Goal: Task Accomplishment & Management: Manage account settings

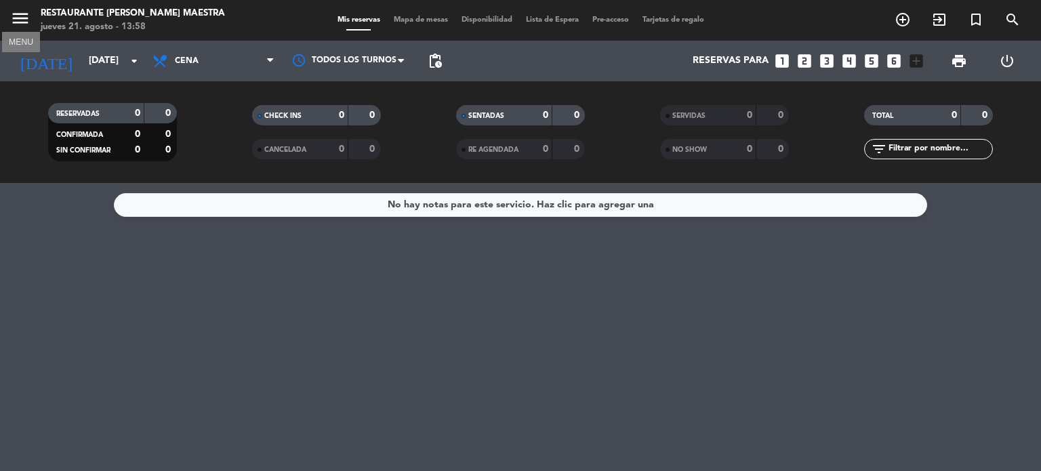
click at [24, 16] on icon "menu" at bounding box center [20, 18] width 20 height 20
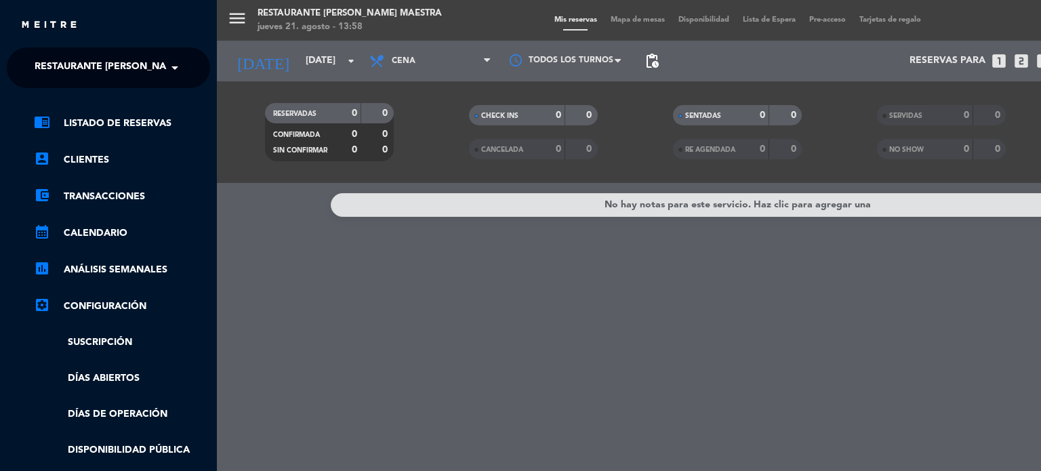
click at [132, 63] on span "Restaurante [PERSON_NAME] Maestra" at bounding box center [133, 68] width 197 height 28
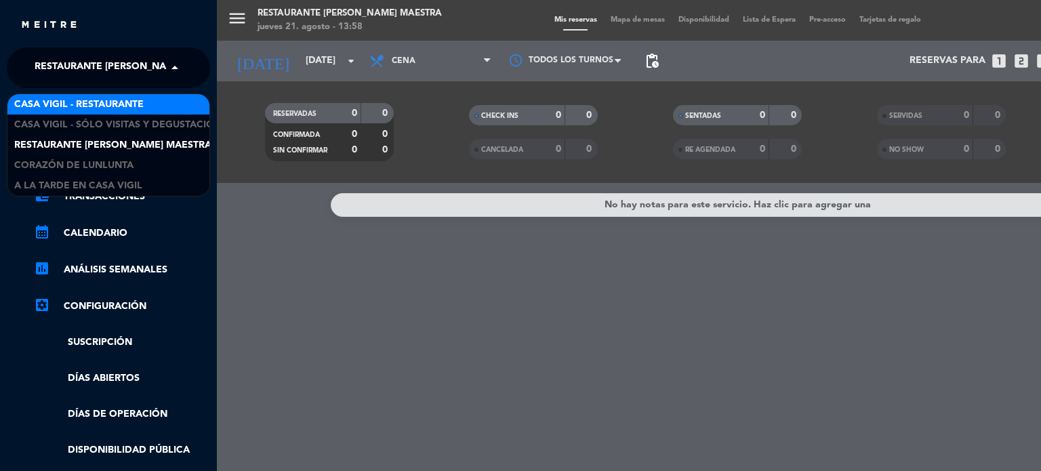
click at [149, 112] on div "Casa Vigil - Restaurante" at bounding box center [108, 104] width 202 height 20
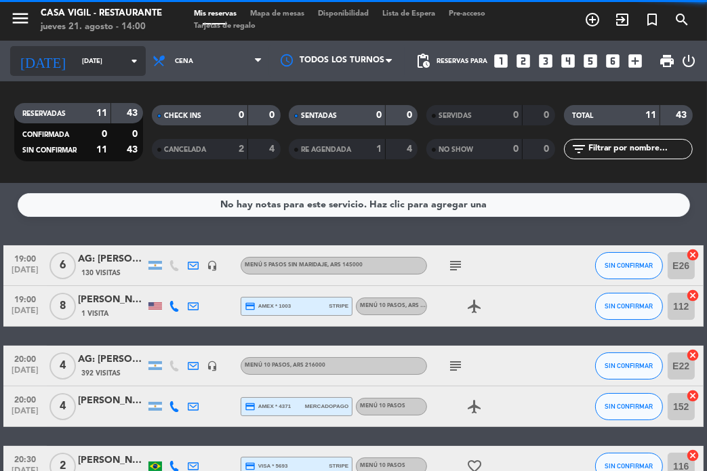
click at [129, 65] on icon "arrow_drop_down" at bounding box center [134, 61] width 16 height 16
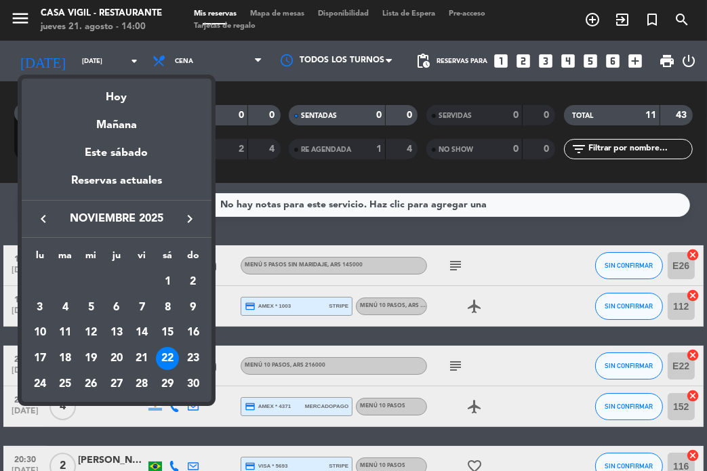
click at [40, 220] on icon "keyboard_arrow_left" at bounding box center [43, 219] width 16 height 16
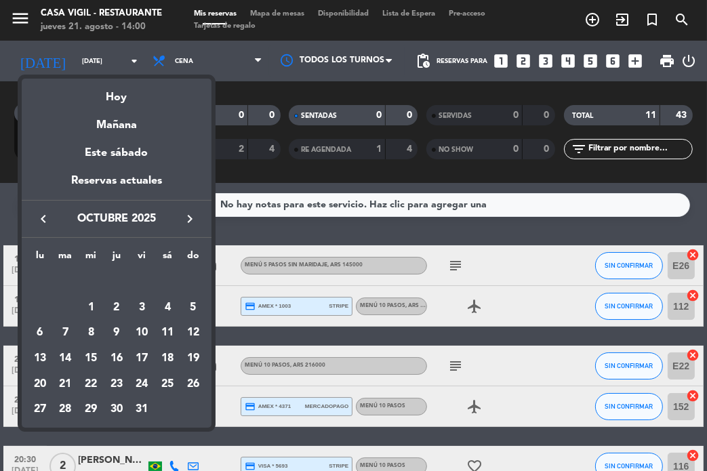
click at [40, 220] on icon "keyboard_arrow_left" at bounding box center [43, 219] width 16 height 16
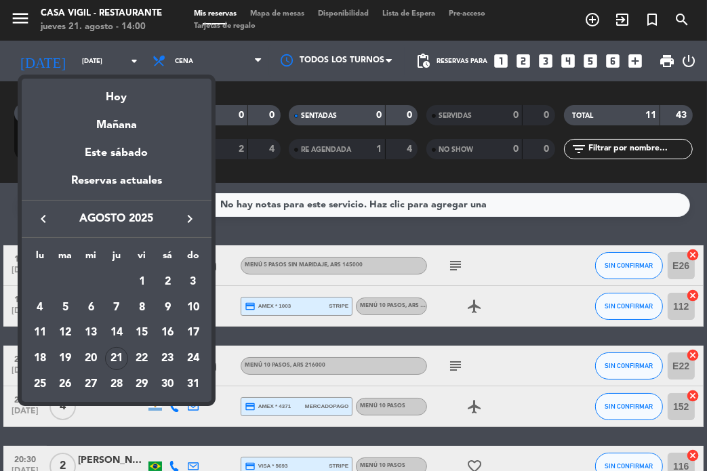
click at [184, 218] on icon "keyboard_arrow_right" at bounding box center [190, 219] width 16 height 16
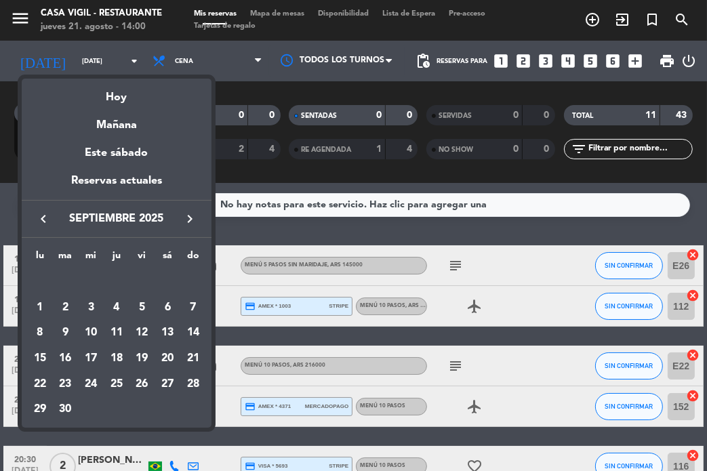
click at [141, 331] on div "12" at bounding box center [142, 332] width 23 height 23
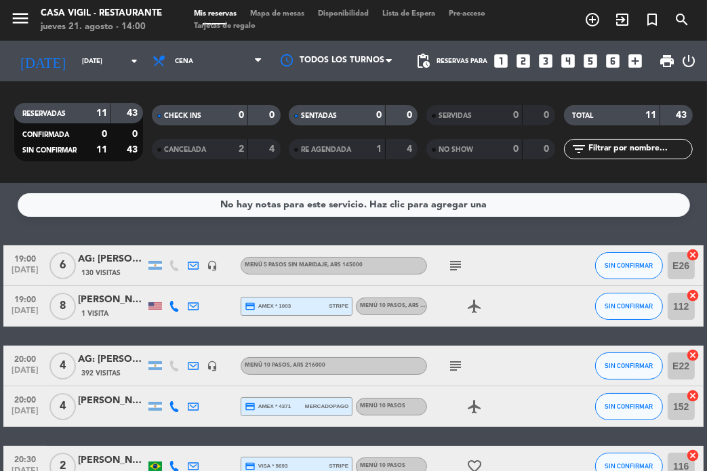
type input "[DATE]"
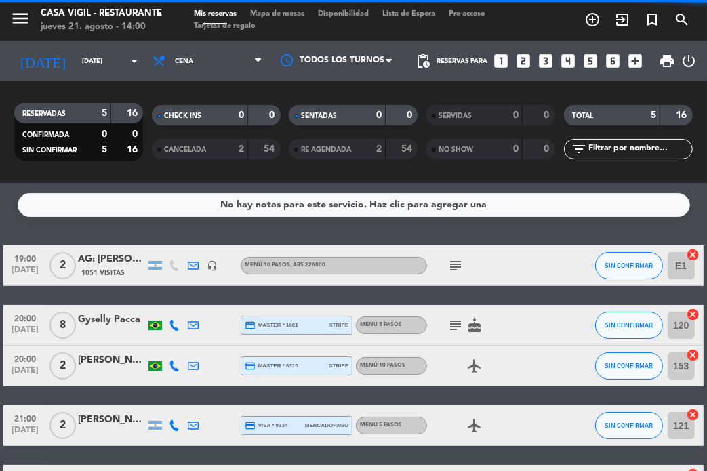
click at [188, 60] on span "Cena" at bounding box center [207, 61] width 123 height 30
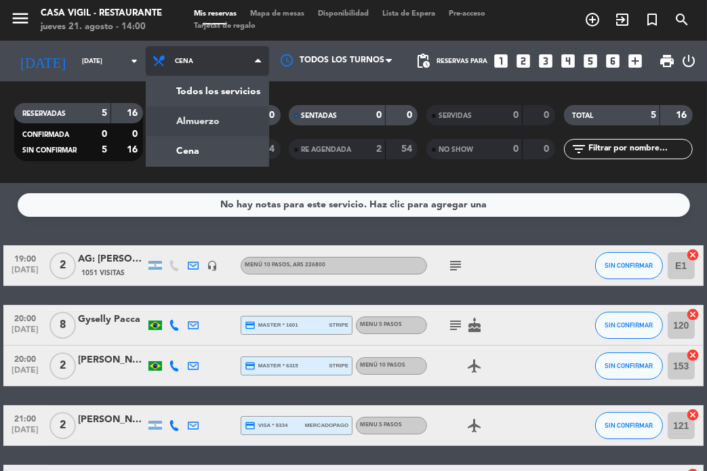
click at [211, 126] on div "menu Casa Vigil - Restaurante jueves 21. agosto - 14:00 Mis reservas Mapa de me…" at bounding box center [353, 91] width 707 height 183
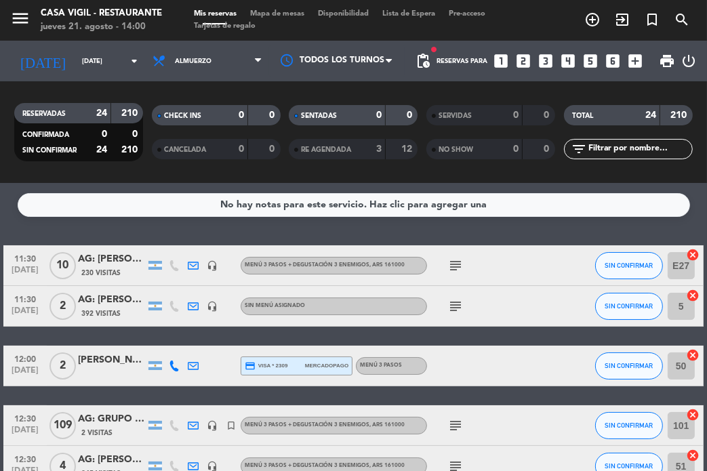
click at [117, 433] on div "2 Visitas" at bounding box center [112, 433] width 68 height 12
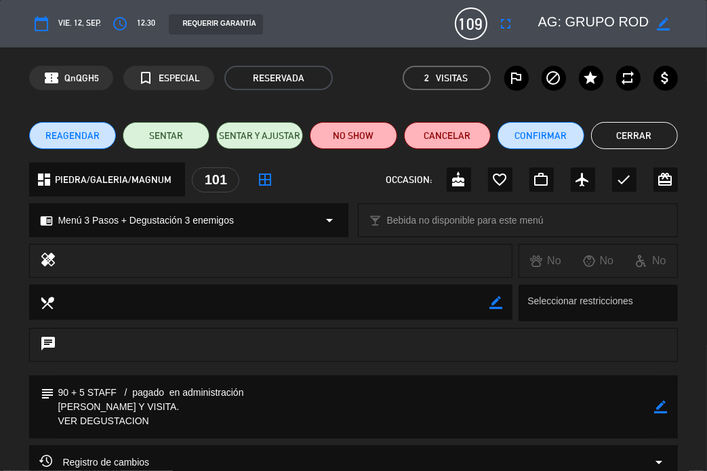
drag, startPoint x: 634, startPoint y: 439, endPoint x: 624, endPoint y: 417, distance: 24.6
click at [632, 433] on div "subject border_color" at bounding box center [353, 411] width 707 height 70
drag, startPoint x: 659, startPoint y: 405, endPoint x: 588, endPoint y: 405, distance: 71.2
click at [659, 405] on icon "border_color" at bounding box center [661, 407] width 13 height 13
click at [515, 422] on textarea at bounding box center [354, 407] width 600 height 63
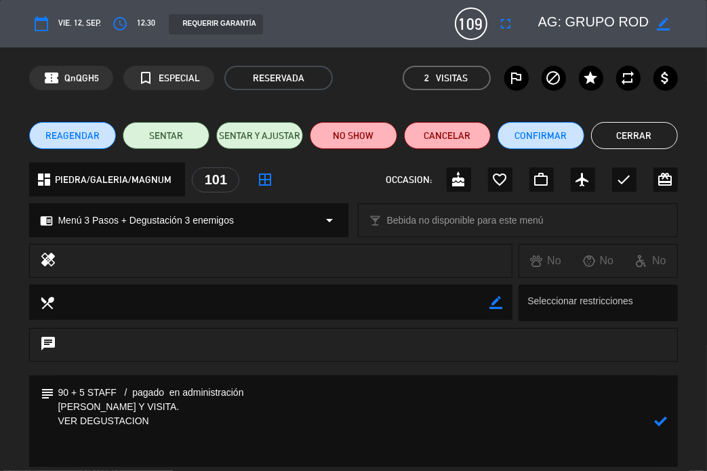
paste textarea "*Entradas* • Empanada de osobuco acompañada de salsa tártara • Empanada de humi…"
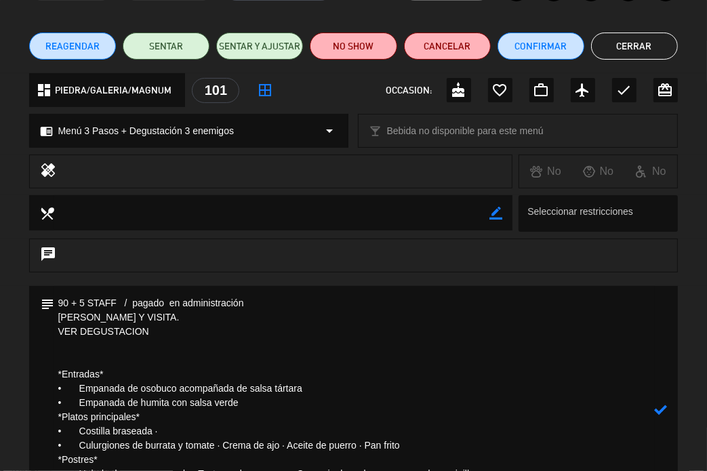
scroll to position [203, 0]
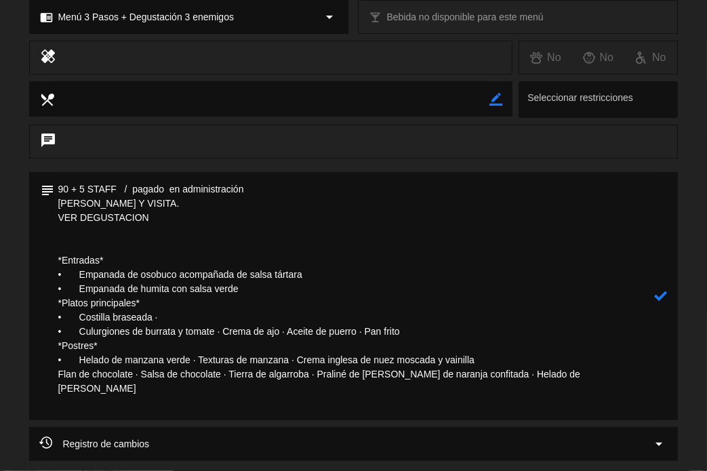
click at [661, 299] on icon at bounding box center [661, 296] width 13 height 13
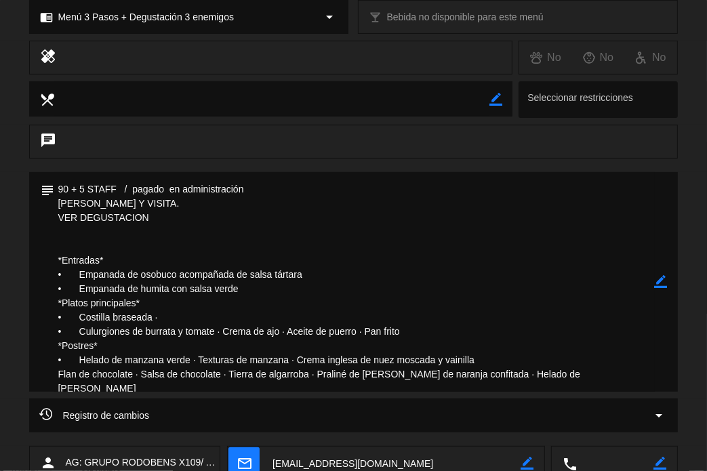
click at [311, 300] on textarea at bounding box center [354, 282] width 600 height 220
drag, startPoint x: 660, startPoint y: 279, endPoint x: 635, endPoint y: 276, distance: 25.3
click at [656, 281] on icon "border_color" at bounding box center [661, 281] width 13 height 13
drag, startPoint x: 157, startPoint y: 214, endPoint x: 59, endPoint y: 224, distance: 98.8
click at [59, 224] on textarea at bounding box center [354, 282] width 600 height 220
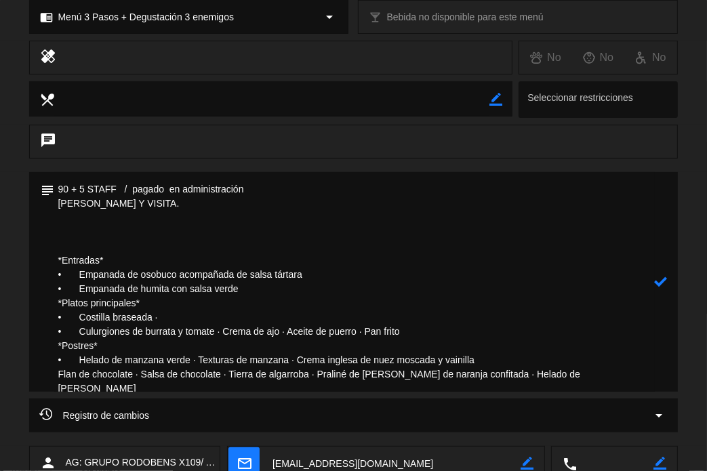
click at [666, 286] on icon at bounding box center [661, 281] width 13 height 13
click at [660, 283] on icon "border_color" at bounding box center [661, 281] width 13 height 13
click at [351, 195] on textarea at bounding box center [354, 282] width 600 height 220
type textarea "90 + 5 STAFF / pagado en administración / ver el pago total ALMUERZO Y VISITA. …"
click at [661, 276] on icon at bounding box center [661, 281] width 13 height 13
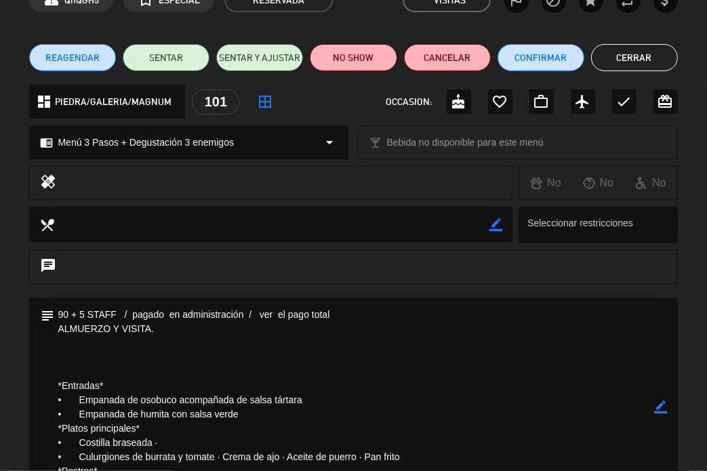
scroll to position [0, 0]
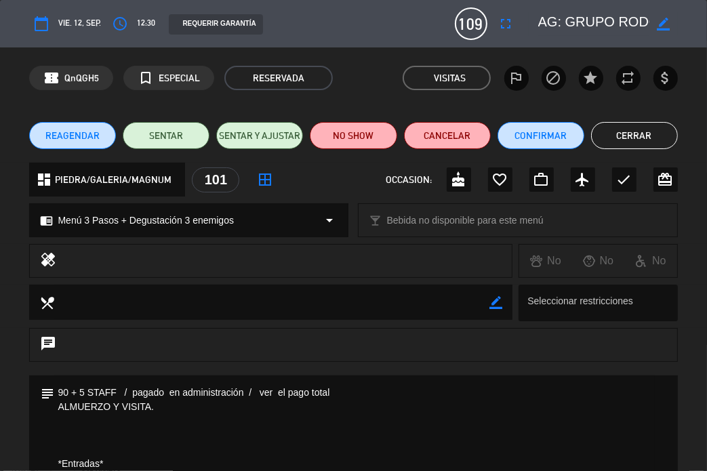
click at [659, 134] on button "Cerrar" at bounding box center [634, 135] width 87 height 27
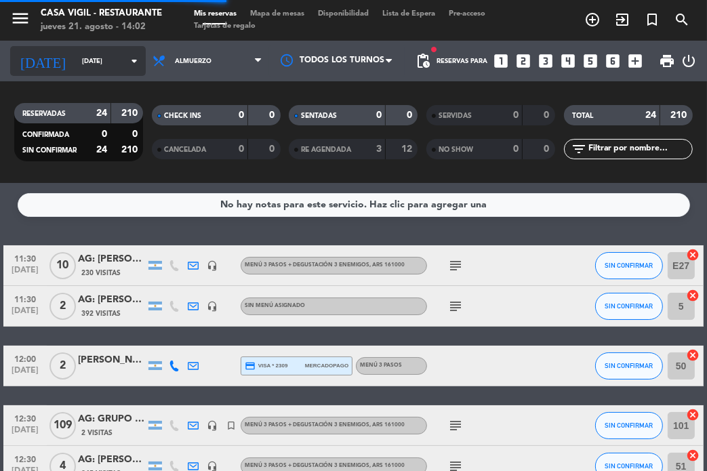
click at [110, 62] on input "[DATE]" at bounding box center [120, 61] width 90 height 21
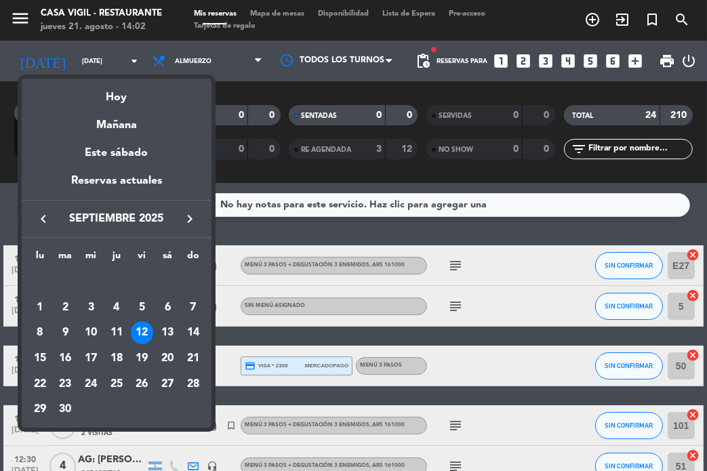
click at [87, 361] on div "17" at bounding box center [90, 358] width 23 height 23
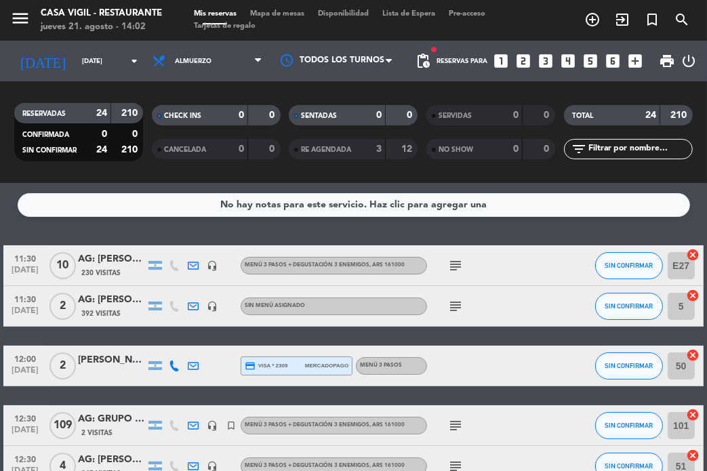
type input "[DATE]"
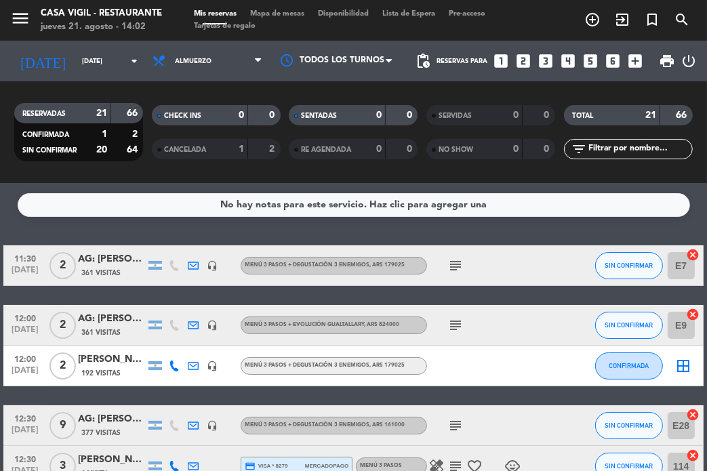
click at [528, 58] on icon "looks_two" at bounding box center [524, 61] width 18 height 18
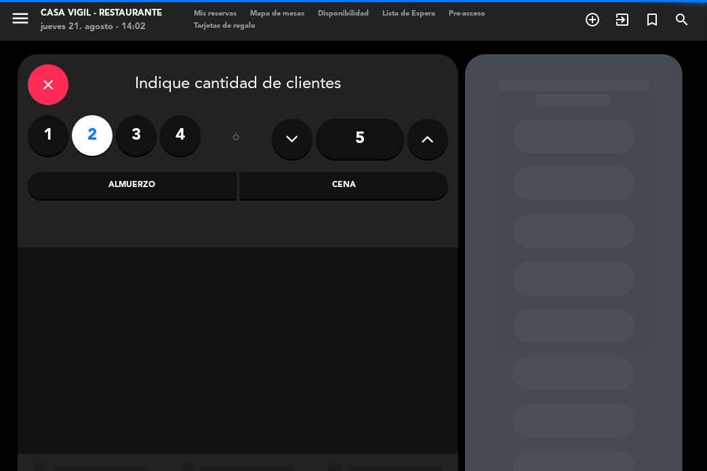
click at [171, 191] on div "Almuerzo" at bounding box center [132, 185] width 209 height 27
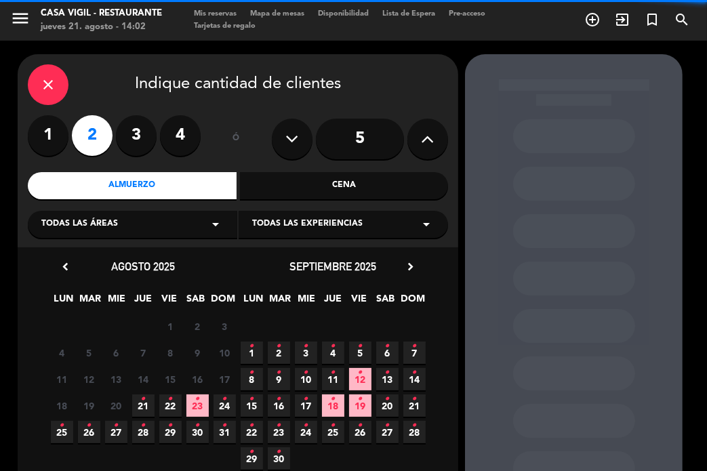
click at [350, 214] on div "Todas las experiencias arrow_drop_down" at bounding box center [343, 224] width 209 height 27
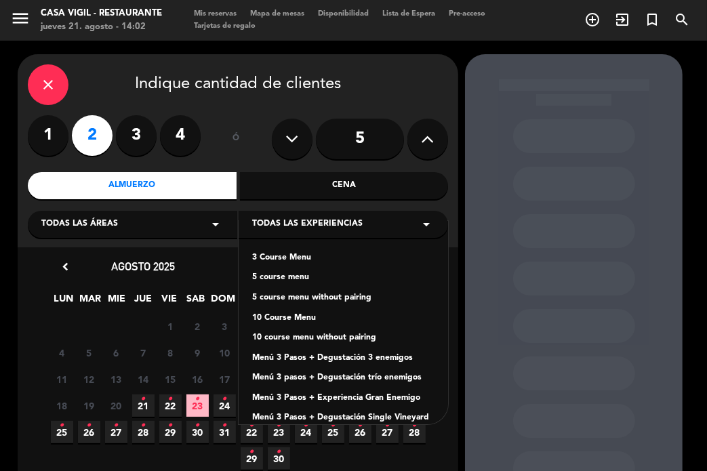
click at [372, 363] on div "Menú 3 Pasos + Degustación 3 enemigos" at bounding box center [343, 359] width 182 height 14
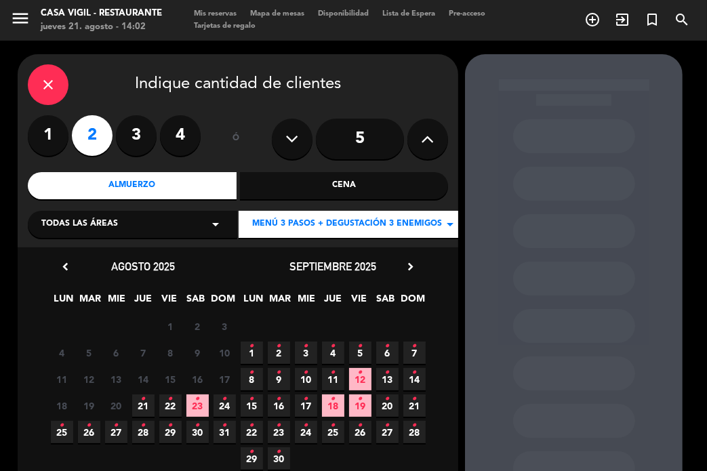
click at [302, 405] on span "17 •" at bounding box center [306, 406] width 22 height 22
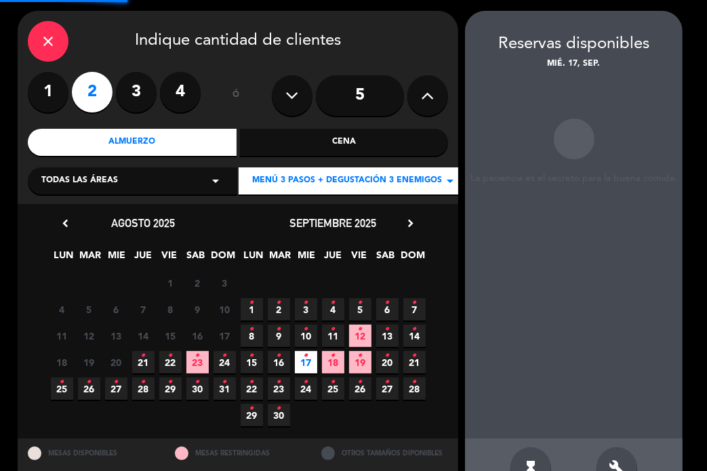
scroll to position [54, 0]
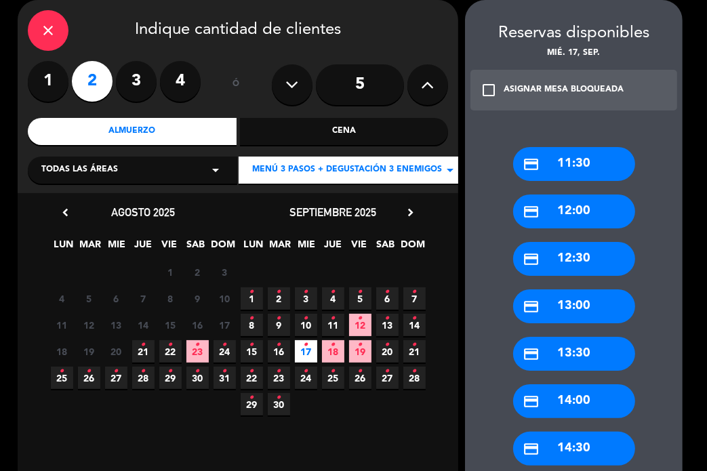
click at [559, 262] on div "credit_card 12:30" at bounding box center [574, 259] width 122 height 34
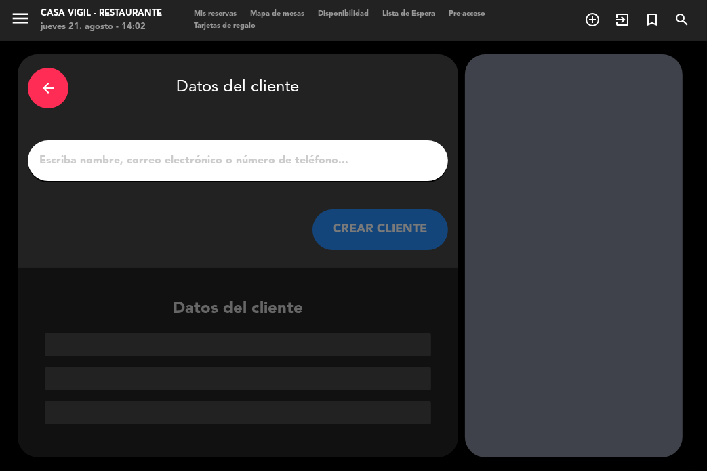
click at [317, 161] on input "1" at bounding box center [238, 160] width 400 height 19
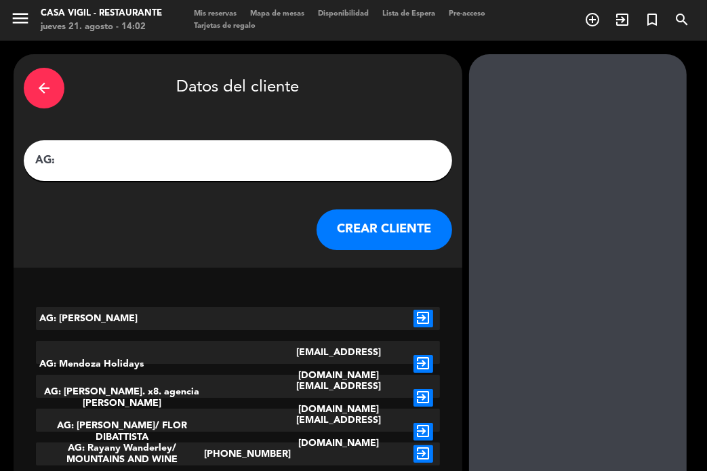
click at [162, 163] on input "AG:" at bounding box center [238, 160] width 408 height 19
paste input "[PERSON_NAME]"
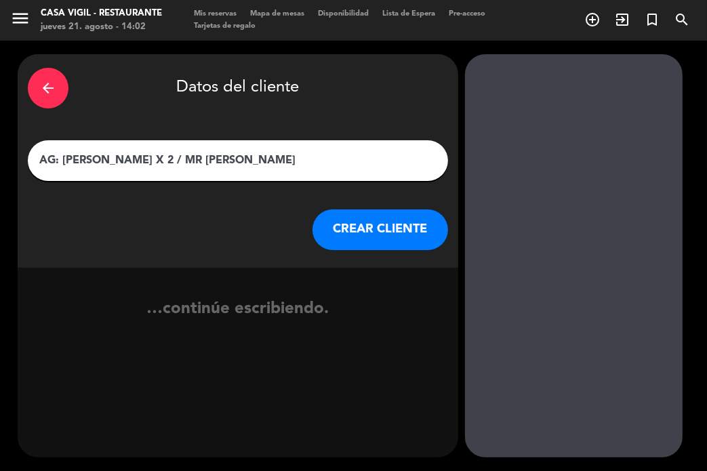
type input "AG: [PERSON_NAME] X 2 / MR [PERSON_NAME]"
click at [346, 233] on button "CREAR CLIENTE" at bounding box center [381, 229] width 136 height 41
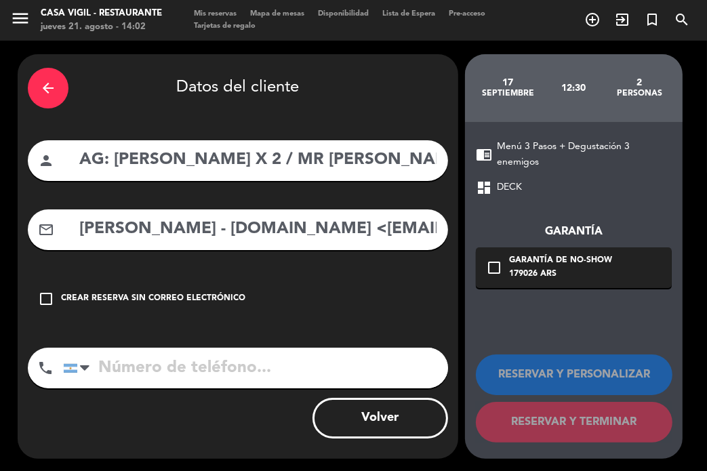
click at [274, 249] on div "mail_outline [PERSON_NAME] - [DOMAIN_NAME] <[EMAIL_ADDRESS][DOMAIN_NAME]>" at bounding box center [238, 229] width 420 height 41
drag, startPoint x: 289, startPoint y: 228, endPoint x: -62, endPoint y: 249, distance: 351.8
click at [0, 249] on html "close × Casa Vigil - Restaurante × chrome_reader_mode Listado de Reservas accou…" at bounding box center [353, 235] width 707 height 471
drag, startPoint x: 306, startPoint y: 228, endPoint x: 383, endPoint y: 263, distance: 84.3
click at [311, 228] on input "[EMAIL_ADDRESS][DOMAIN_NAME]" at bounding box center [258, 230] width 360 height 28
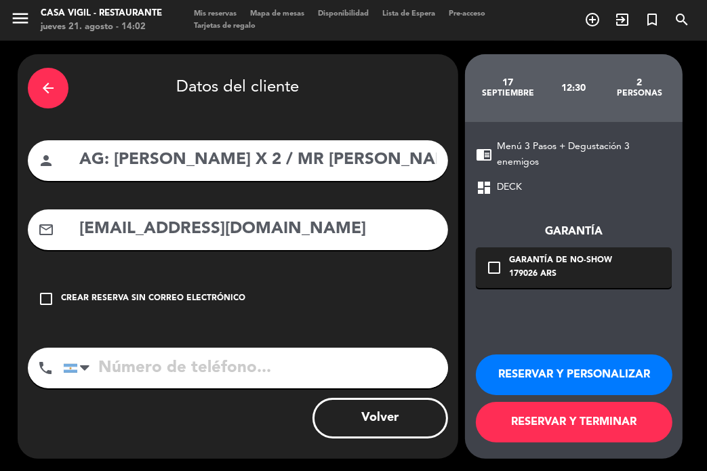
type input "[EMAIL_ADDRESS][DOMAIN_NAME]"
click at [599, 367] on button "RESERVAR Y PERSONALIZAR" at bounding box center [574, 375] width 197 height 41
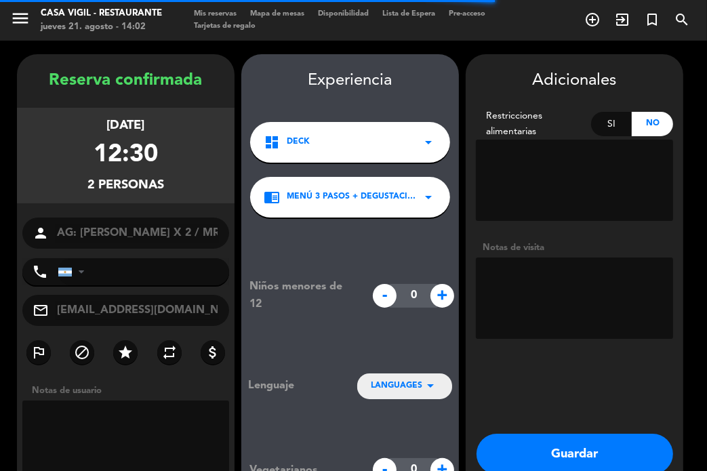
scroll to position [54, 0]
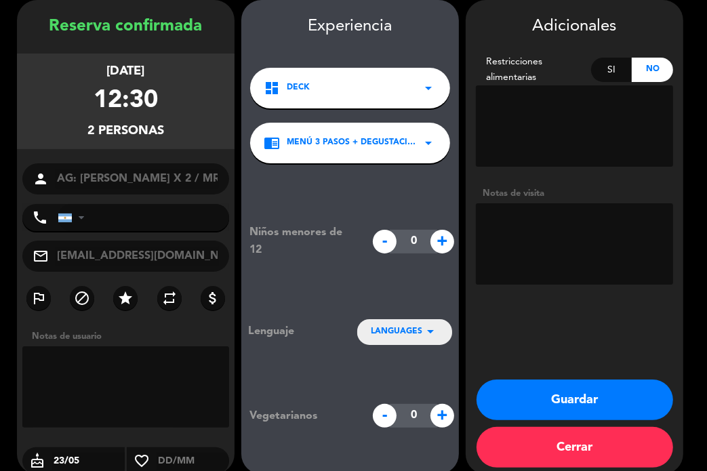
click at [611, 237] on textarea at bounding box center [574, 243] width 197 height 81
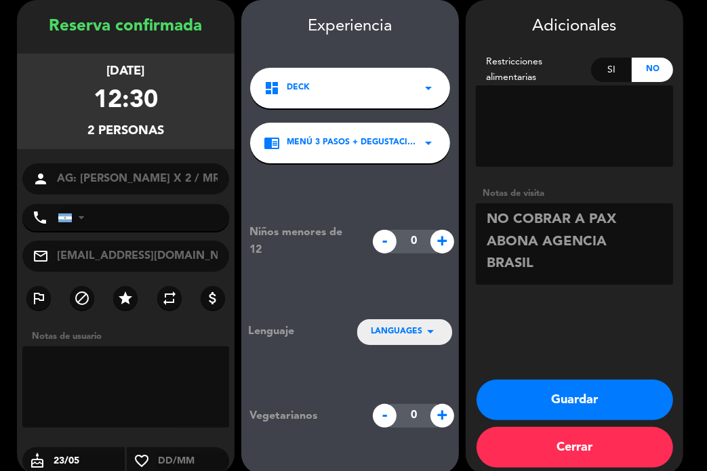
type textarea "NO COBRAR A PAX ABONA AGENCIA BRASIL"
click at [418, 327] on span "LANGUAGES" at bounding box center [397, 332] width 52 height 14
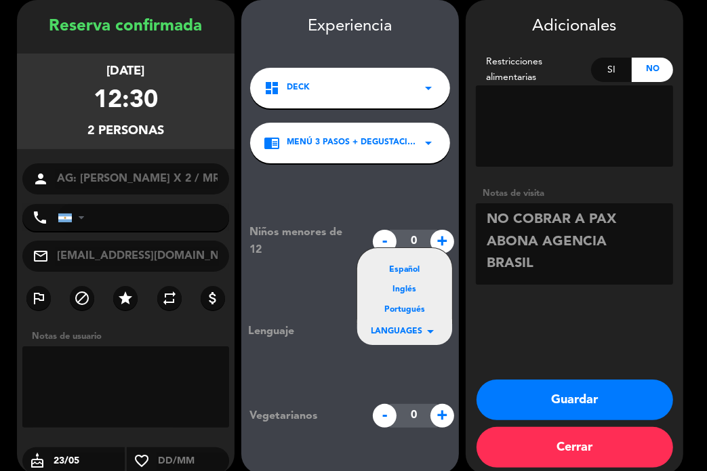
click at [418, 313] on div "Portugués" at bounding box center [405, 311] width 68 height 14
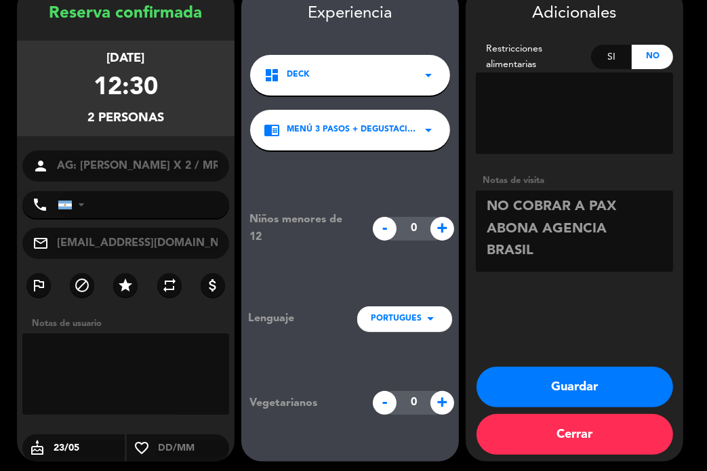
scroll to position [71, 0]
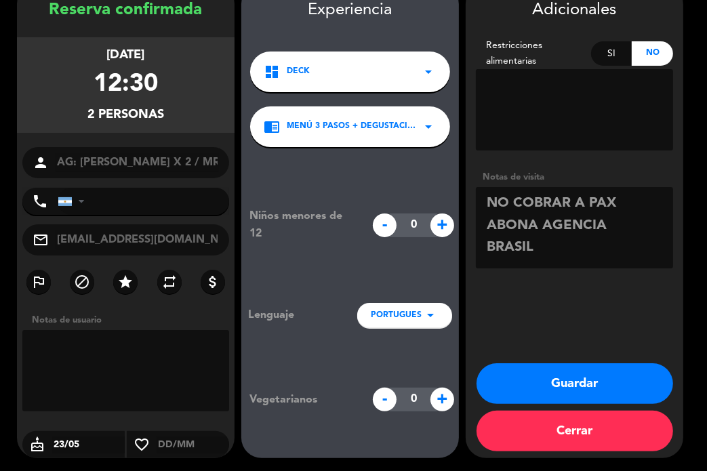
click at [521, 372] on button "Guardar" at bounding box center [575, 383] width 197 height 41
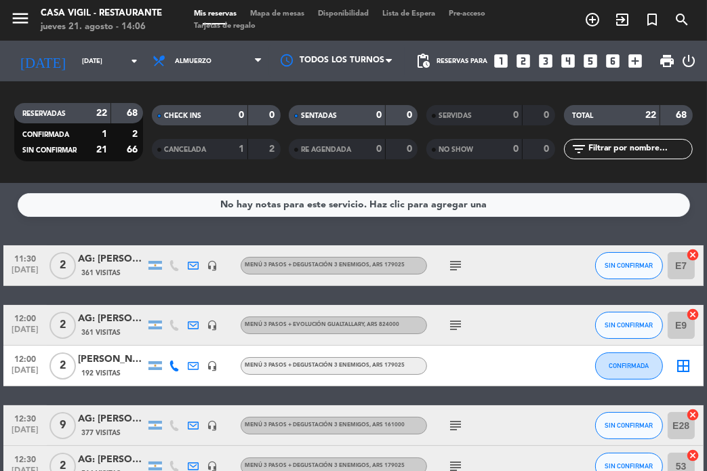
click at [201, 238] on div "No hay notas para este servicio. Haz clic para agregar una 11:30 [DATE] [DATE]:…" at bounding box center [353, 327] width 707 height 288
click at [174, 232] on div "No hay notas para este servicio. Haz clic para agregar una 11:30 [DATE] [DATE]:…" at bounding box center [353, 327] width 707 height 288
click at [683, 18] on icon "search" at bounding box center [682, 20] width 16 height 16
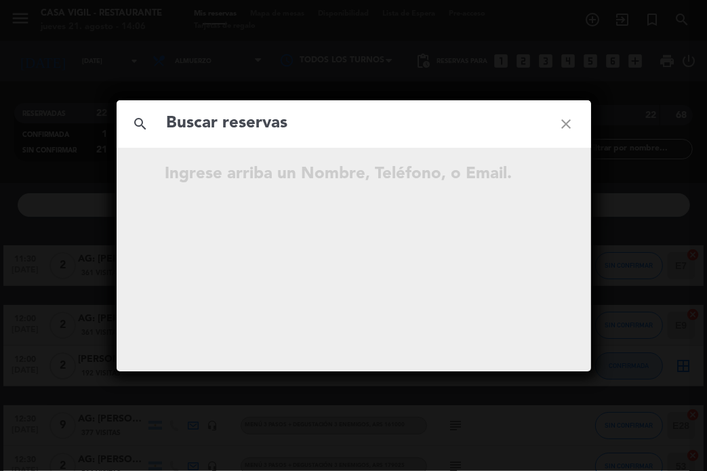
click at [294, 116] on input "text" at bounding box center [353, 124] width 377 height 28
click at [292, 127] on input "text" at bounding box center [353, 124] width 377 height 28
type input "[PERSON_NAME]"
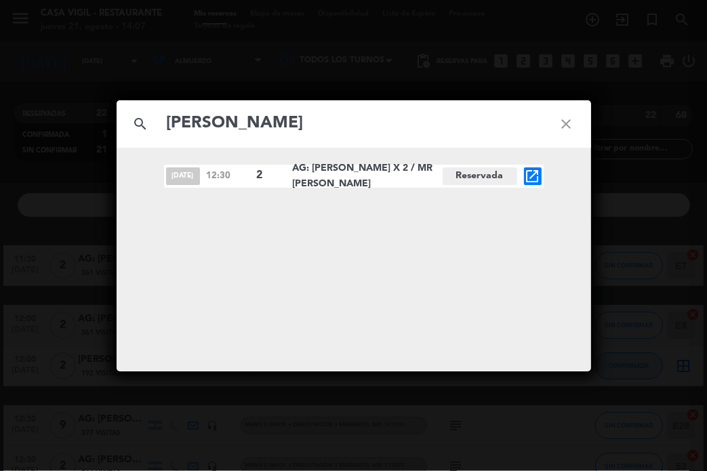
click at [569, 127] on icon "close" at bounding box center [566, 124] width 49 height 49
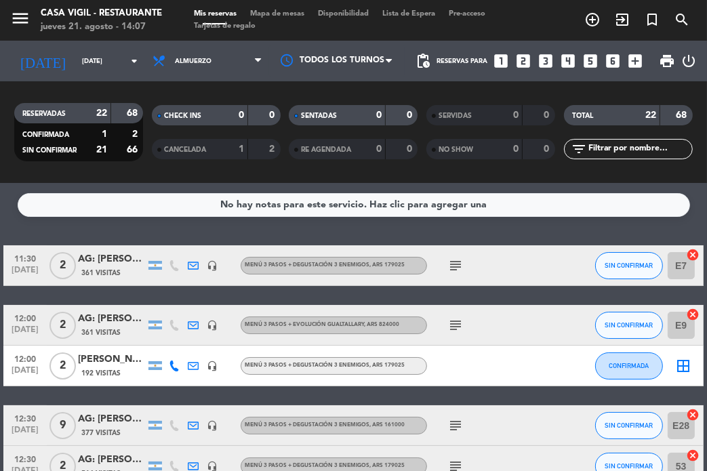
click at [526, 61] on icon "looks_two" at bounding box center [524, 61] width 18 height 18
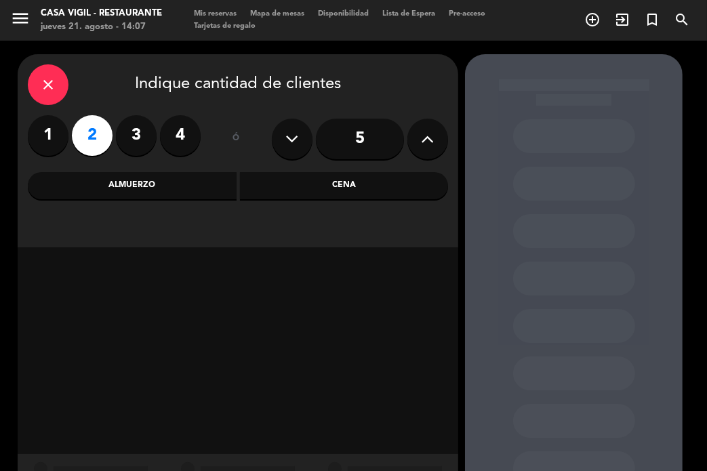
click at [192, 179] on div "Almuerzo" at bounding box center [132, 185] width 209 height 27
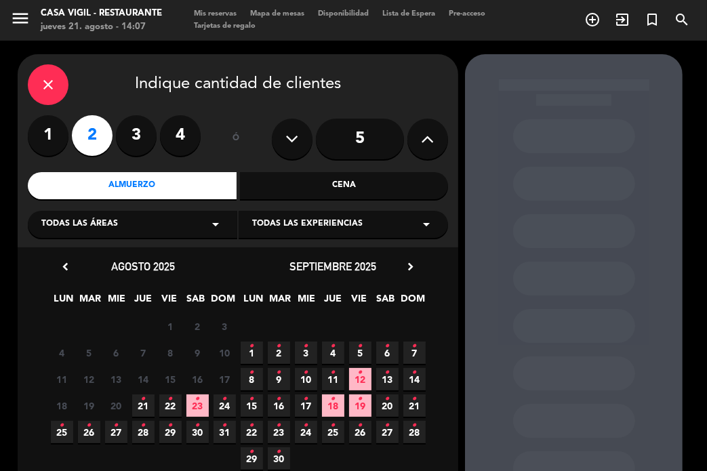
click at [366, 231] on div "Todas las experiencias arrow_drop_down" at bounding box center [343, 224] width 209 height 27
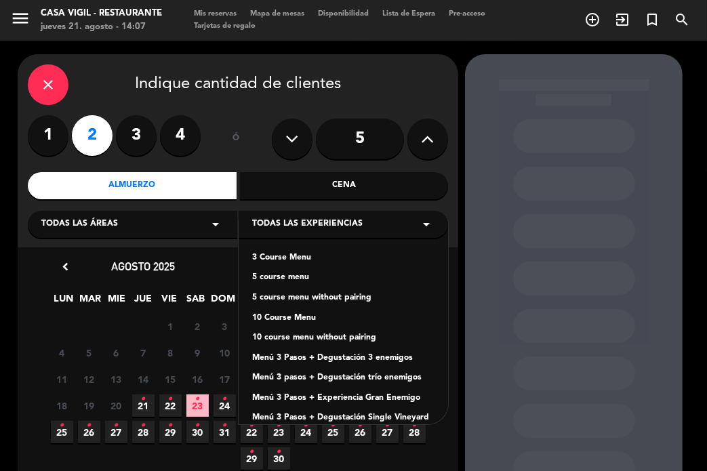
click at [355, 359] on div "Menú 3 Pasos + Degustación 3 enemigos" at bounding box center [343, 359] width 182 height 14
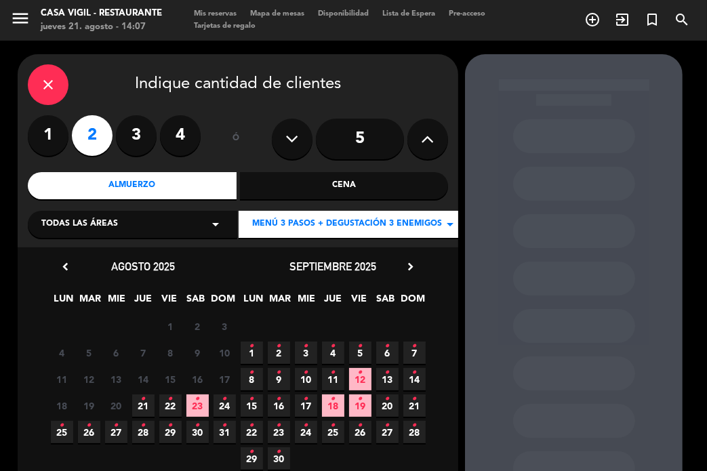
click at [411, 267] on icon "chevron_right" at bounding box center [410, 267] width 14 height 14
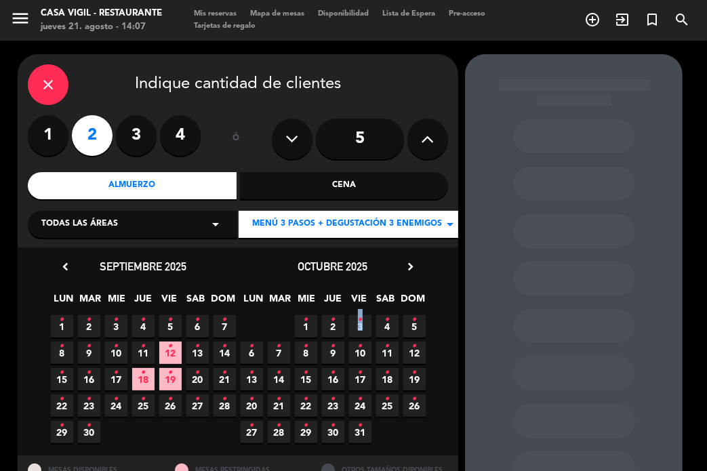
click at [361, 325] on icon "•" at bounding box center [360, 320] width 5 height 22
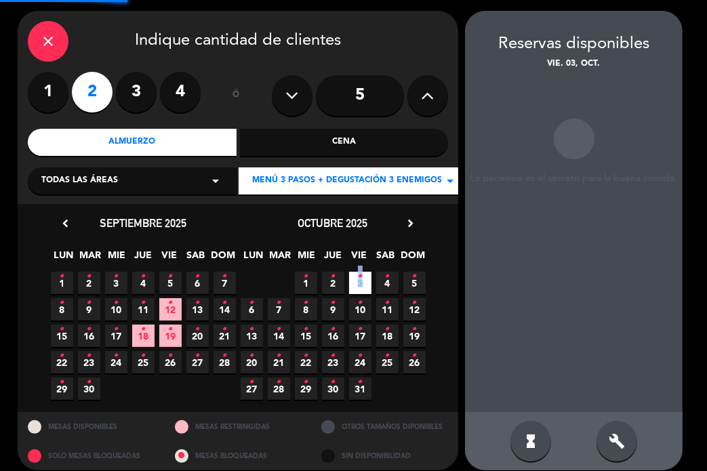
scroll to position [54, 0]
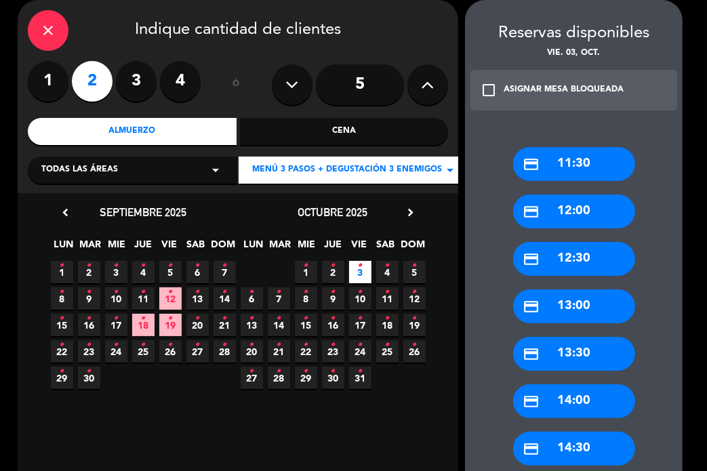
click at [586, 305] on div "credit_card 13:00" at bounding box center [574, 307] width 122 height 34
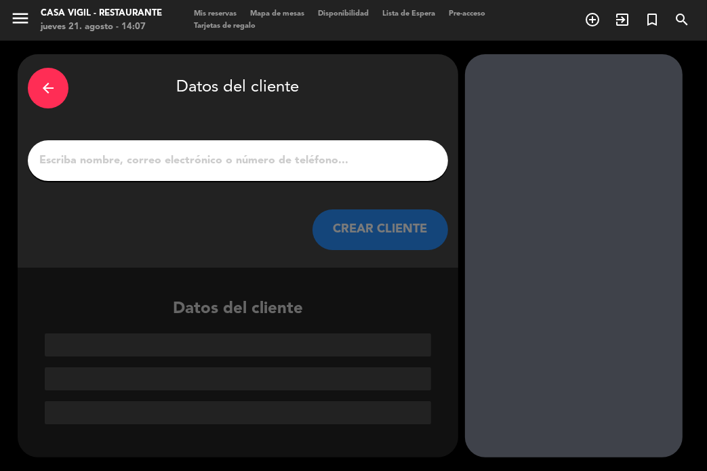
click at [290, 152] on input "1" at bounding box center [238, 160] width 400 height 19
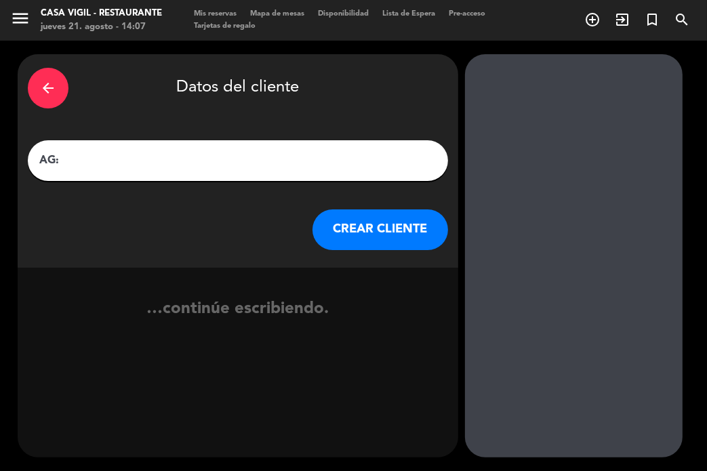
paste input "[PERSON_NAME]"
type input "AG: [PERSON_NAME] X 2 / MR [PERSON_NAME]"
click at [384, 230] on button "CREAR CLIENTE" at bounding box center [381, 229] width 136 height 41
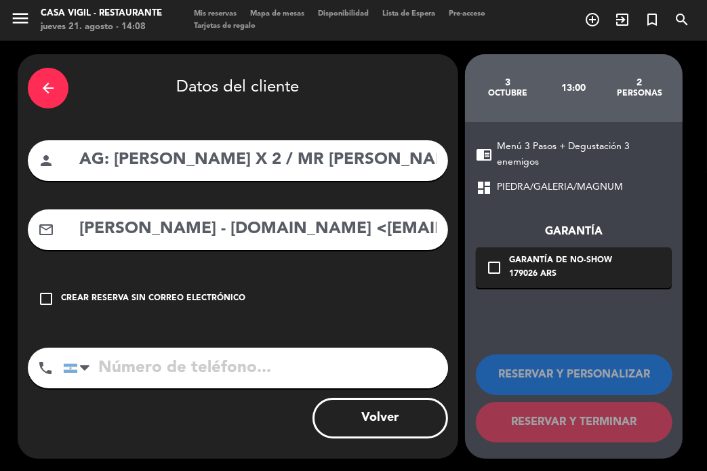
click at [221, 245] on div "mail_outline [PERSON_NAME] - [DOMAIN_NAME] <[EMAIL_ADDRESS][DOMAIN_NAME]>" at bounding box center [238, 229] width 420 height 41
drag, startPoint x: 290, startPoint y: 230, endPoint x: -63, endPoint y: 182, distance: 355.7
click at [0, 182] on html "close × Casa Vigil - Restaurante × chrome_reader_mode Listado de Reservas accou…" at bounding box center [353, 235] width 707 height 471
click at [252, 228] on input "[EMAIL_ADDRESS][DOMAIN_NAME]" at bounding box center [258, 230] width 360 height 28
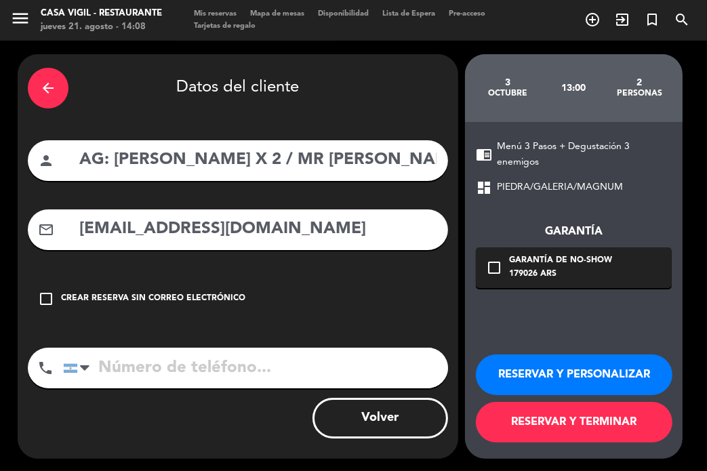
type input "[EMAIL_ADDRESS][DOMAIN_NAME]"
click at [559, 383] on button "RESERVAR Y PERSONALIZAR" at bounding box center [574, 375] width 197 height 41
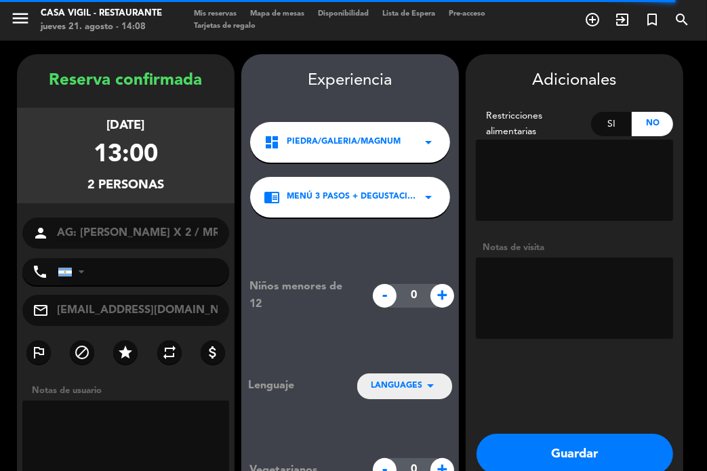
scroll to position [54, 0]
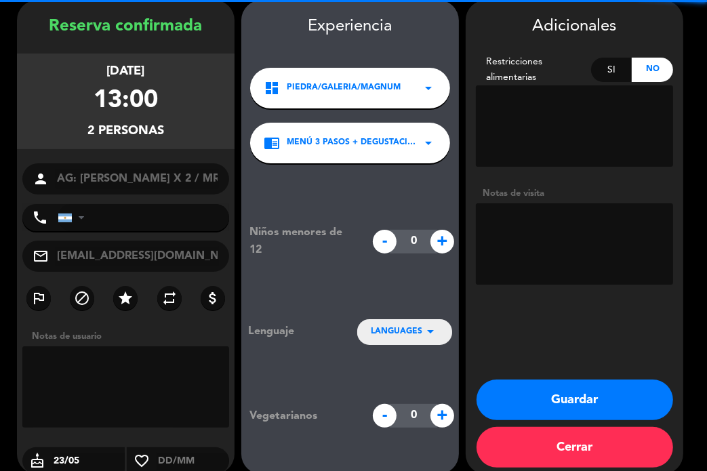
click at [529, 233] on textarea at bounding box center [574, 243] width 197 height 81
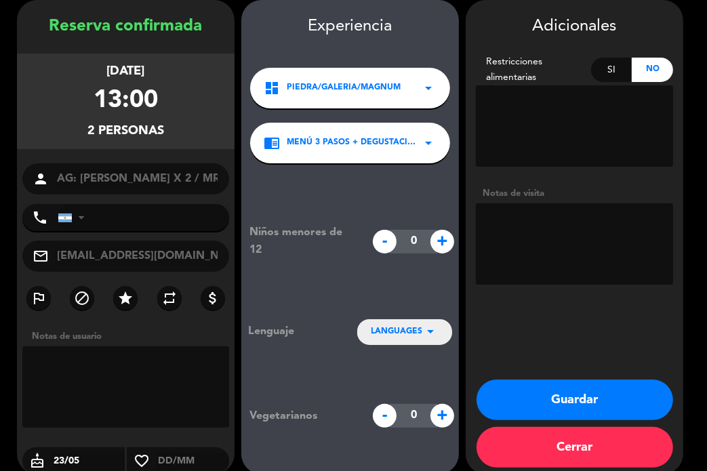
click at [547, 239] on textarea at bounding box center [574, 243] width 197 height 81
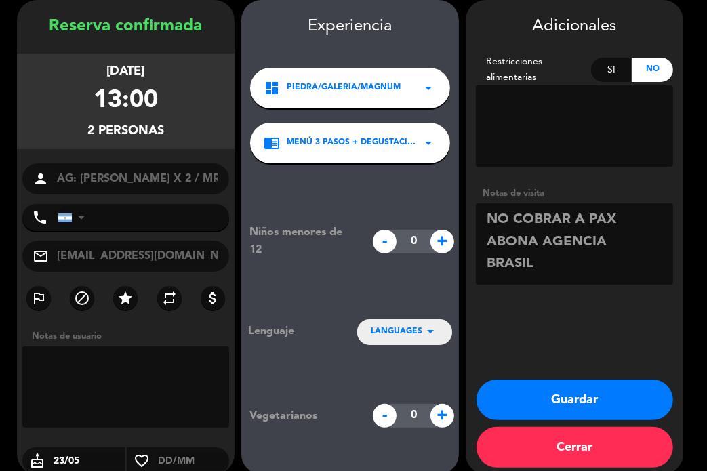
type textarea "NO COBRAR A PAX ABONA AGENCIA BRASIL"
click at [431, 324] on icon "arrow_drop_down" at bounding box center [430, 331] width 16 height 16
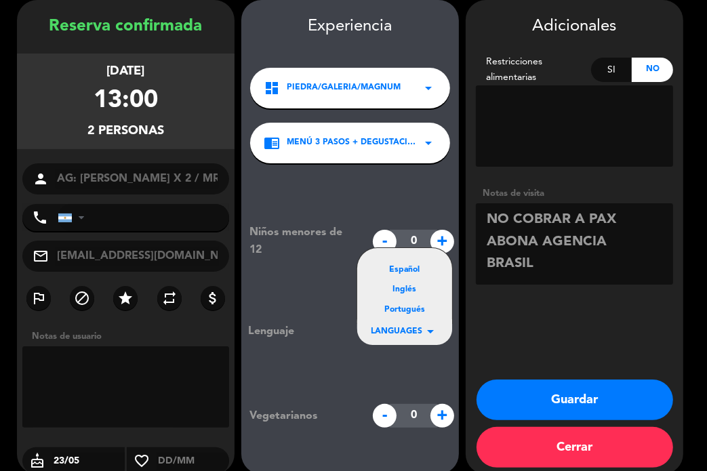
click at [422, 309] on div "Portugués" at bounding box center [405, 311] width 68 height 14
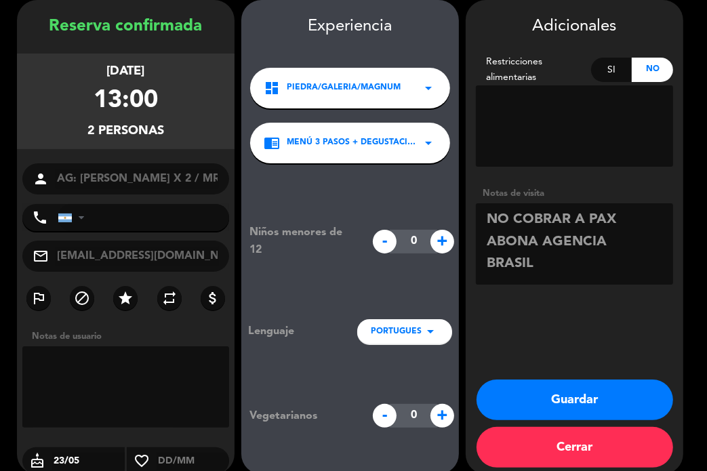
click at [529, 395] on button "Guardar" at bounding box center [575, 400] width 197 height 41
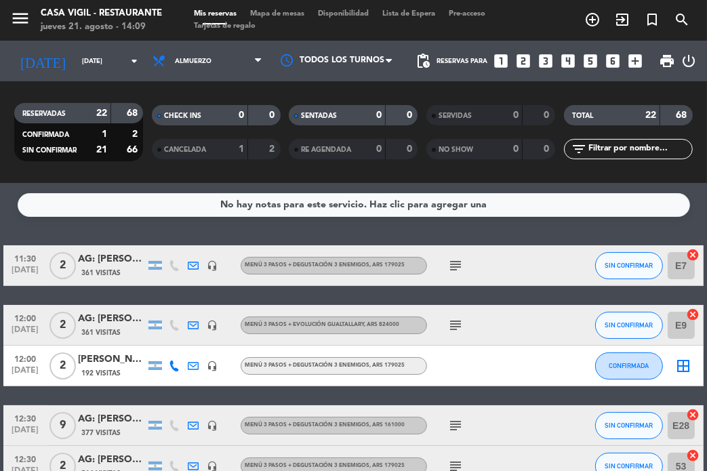
click at [299, 230] on div "No hay notas para este servicio. Haz clic para agregar una 11:30 [DATE] [DATE]:…" at bounding box center [353, 327] width 707 height 288
click at [686, 24] on icon "search" at bounding box center [682, 20] width 16 height 16
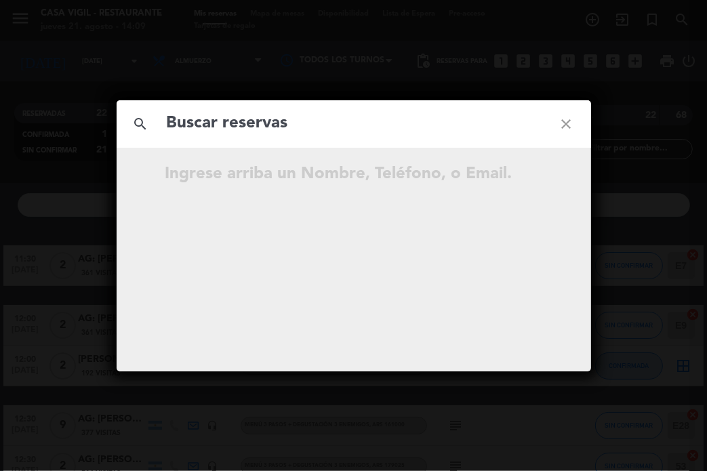
click at [564, 125] on icon "close" at bounding box center [566, 124] width 49 height 49
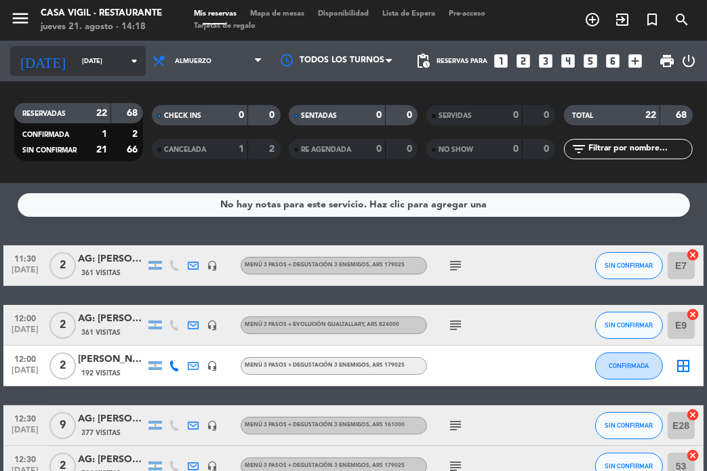
click at [126, 64] on icon "arrow_drop_down" at bounding box center [134, 61] width 16 height 16
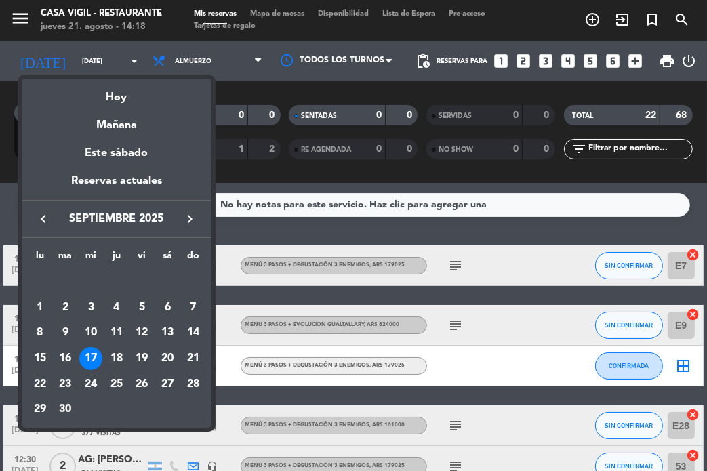
click at [196, 222] on icon "keyboard_arrow_right" at bounding box center [190, 219] width 16 height 16
click at [122, 412] on div "30" at bounding box center [116, 409] width 23 height 23
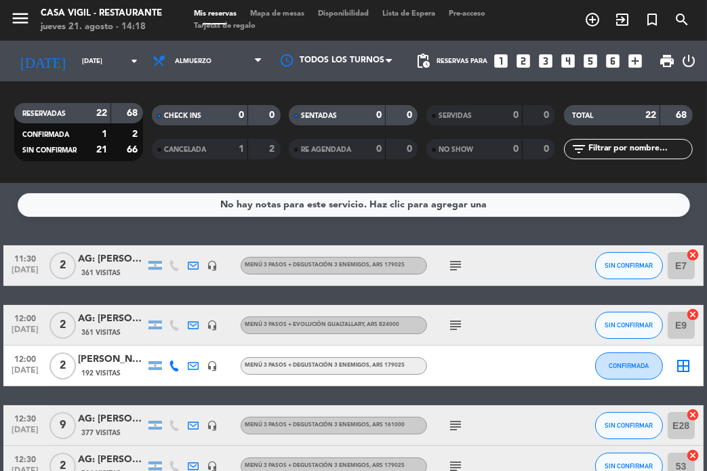
type input "[DEMOGRAPHIC_DATA][DATE]"
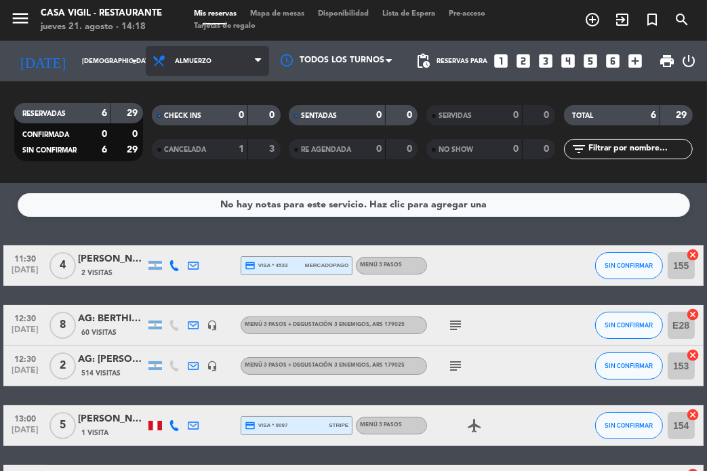
click at [224, 57] on span "Almuerzo" at bounding box center [207, 61] width 123 height 30
click at [197, 149] on div "menu Casa Vigil - Restaurante jueves 21. agosto - 14:18 Mis reservas Mapa de me…" at bounding box center [353, 91] width 707 height 183
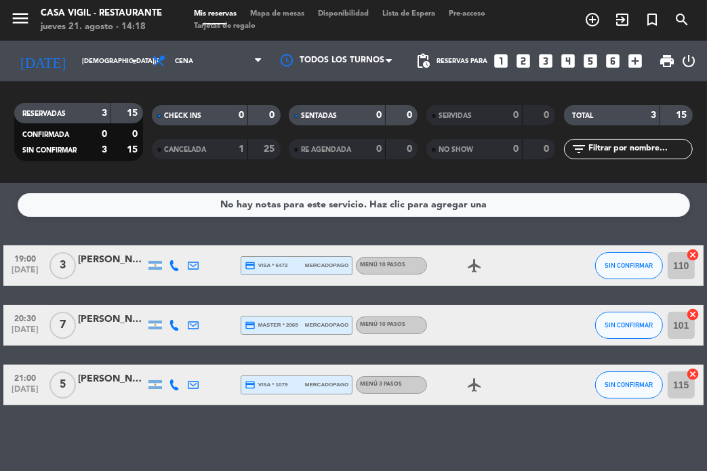
click at [527, 60] on icon "looks_two" at bounding box center [524, 61] width 18 height 18
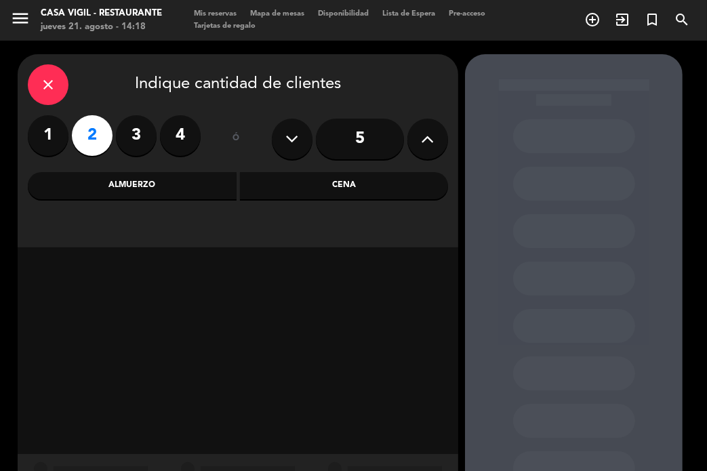
click at [306, 186] on div "Cena" at bounding box center [344, 185] width 209 height 27
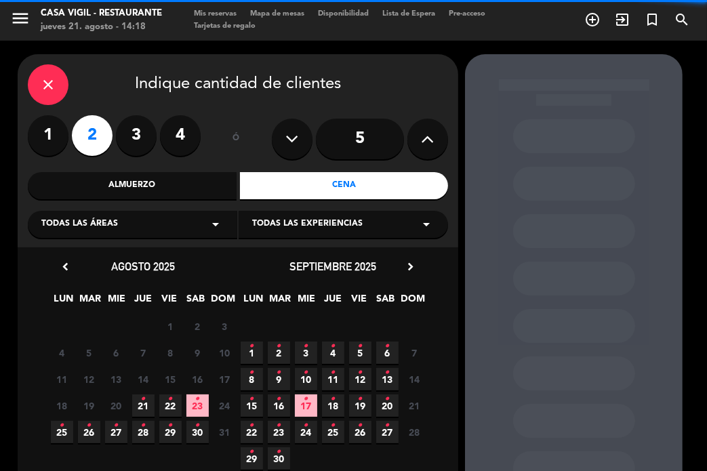
click at [43, 87] on icon "close" at bounding box center [48, 85] width 16 height 16
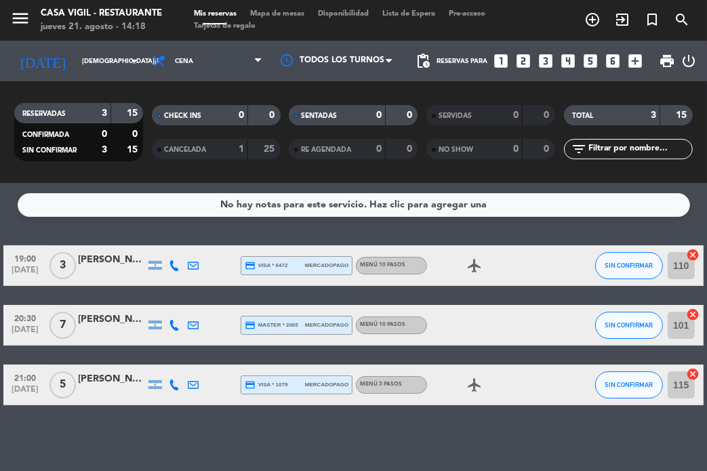
click at [525, 54] on icon "looks_two" at bounding box center [524, 61] width 18 height 18
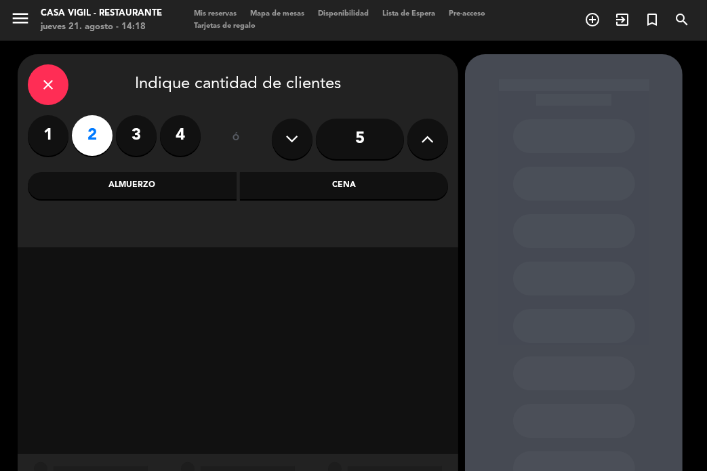
click at [304, 189] on div "Cena" at bounding box center [344, 185] width 209 height 27
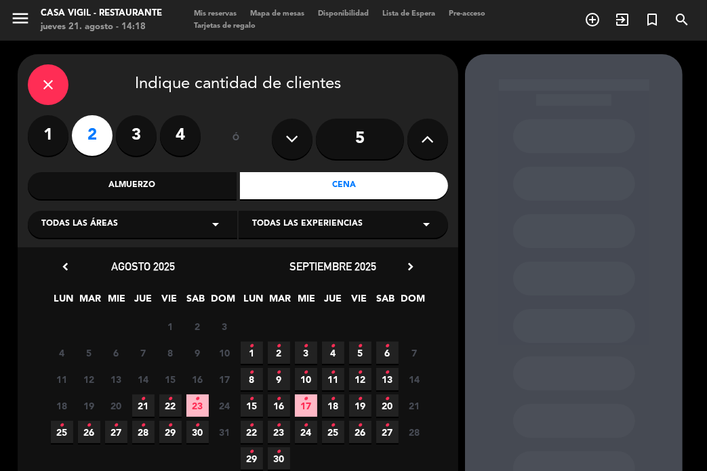
click at [365, 226] on div "Todas las experiencias arrow_drop_down" at bounding box center [343, 224] width 209 height 27
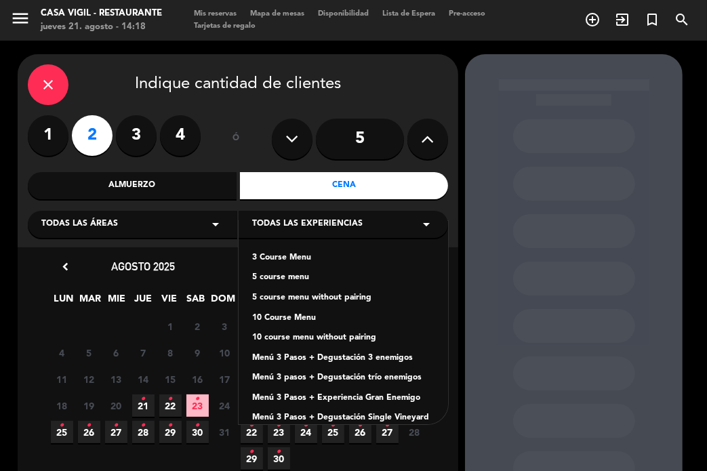
click at [301, 283] on div "5 course menu" at bounding box center [343, 278] width 182 height 14
click at [366, 67] on div "close Indique cantidad de clientes" at bounding box center [238, 84] width 420 height 41
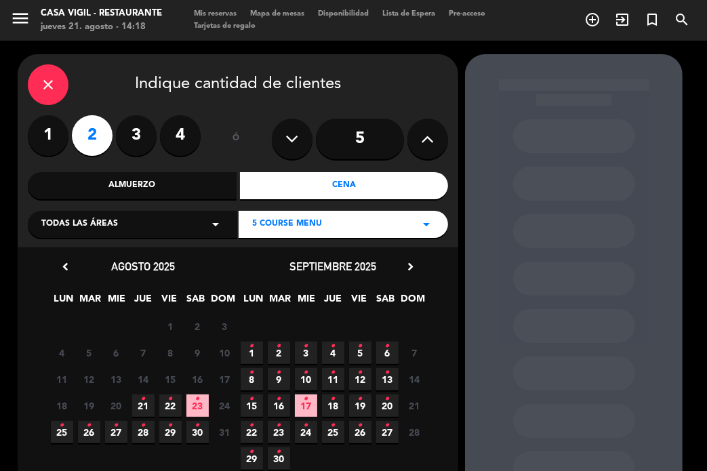
click at [415, 259] on div "[DATE] chevron_right" at bounding box center [333, 267] width 190 height 18
click at [415, 262] on icon "chevron_right" at bounding box center [410, 267] width 14 height 14
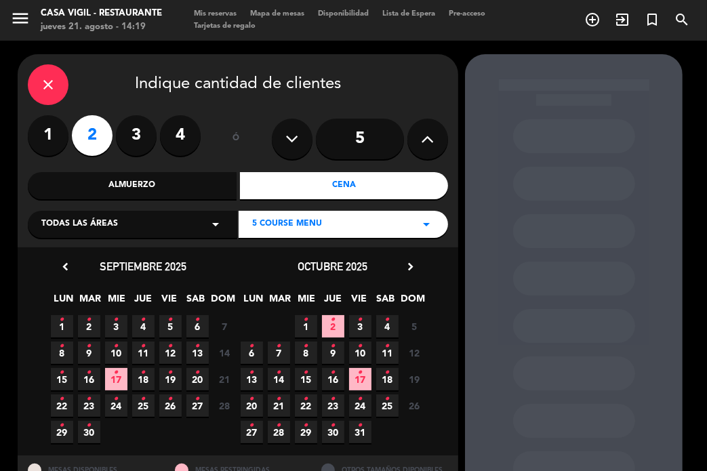
click at [339, 434] on span "30 •" at bounding box center [333, 432] width 22 height 22
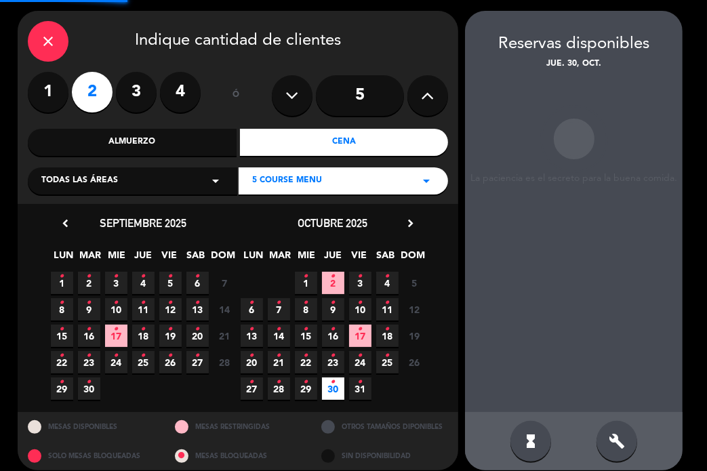
scroll to position [54, 0]
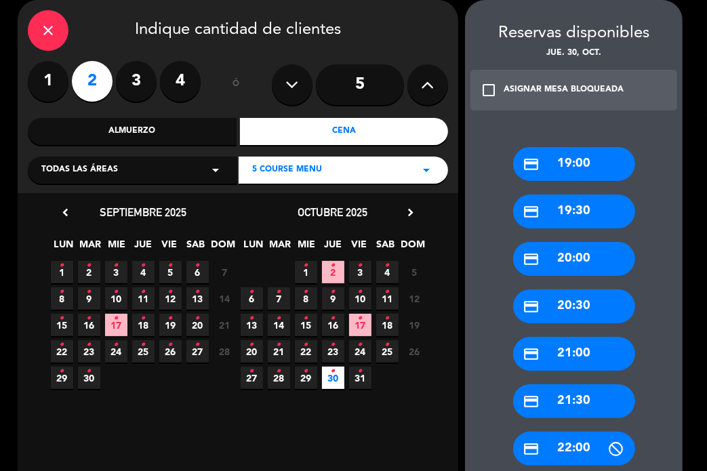
drag, startPoint x: 587, startPoint y: 217, endPoint x: 477, endPoint y: 164, distance: 121.9
click at [586, 216] on div "credit_card 19:30" at bounding box center [574, 212] width 122 height 34
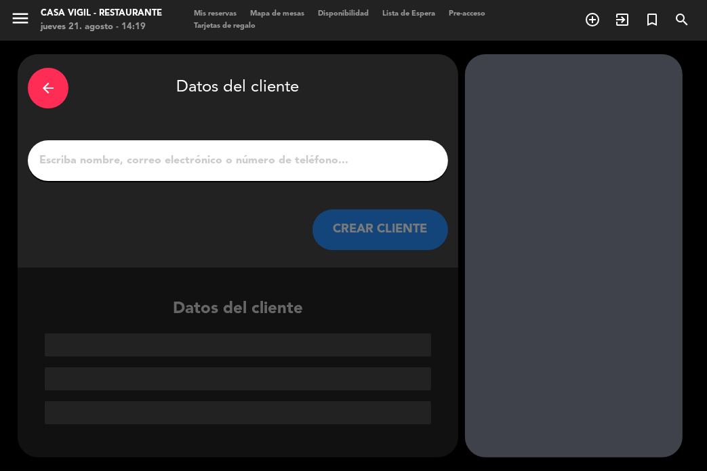
click at [298, 165] on input "1" at bounding box center [238, 160] width 400 height 19
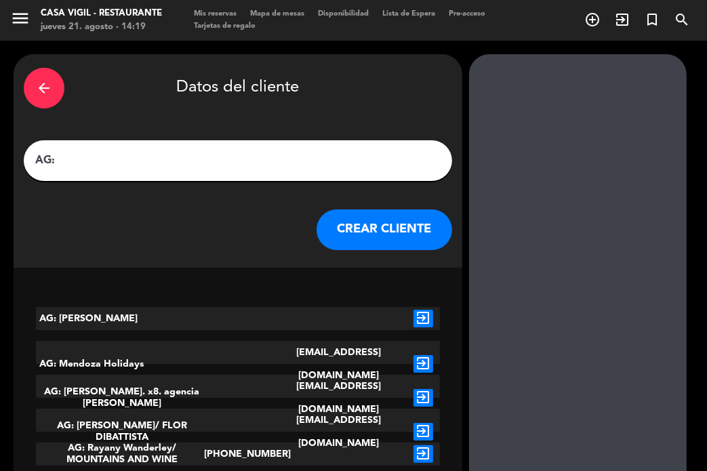
click at [181, 160] on input "AG:" at bounding box center [238, 160] width 408 height 19
paste input "[PERSON_NAME] x 02"
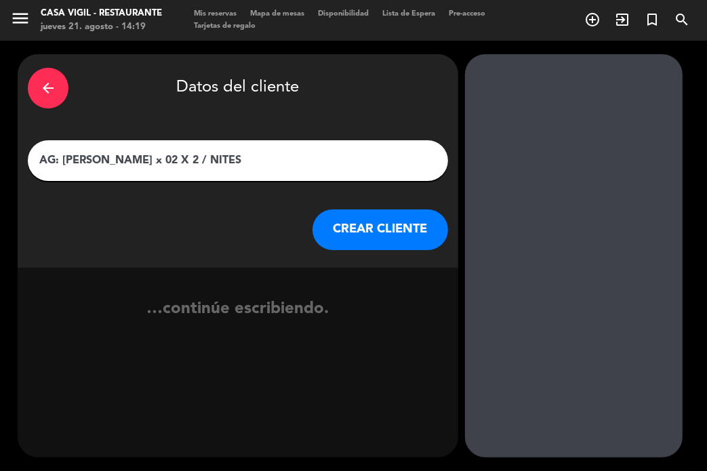
type input "AG: [PERSON_NAME] x 02 X 2 / NITES"
click at [334, 243] on button "CREAR CLIENTE" at bounding box center [381, 229] width 136 height 41
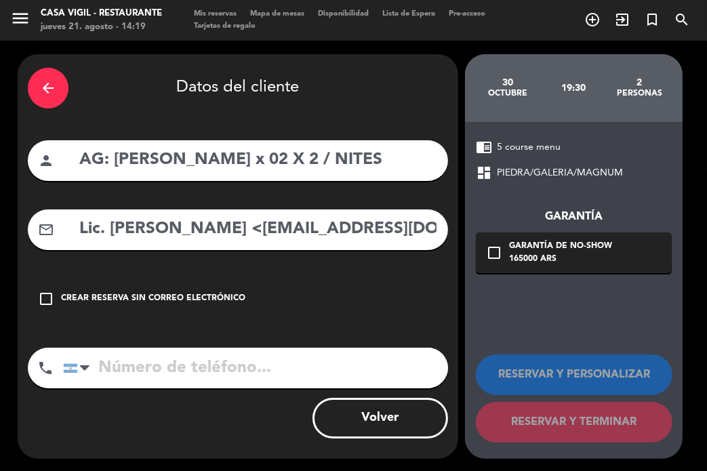
click at [231, 247] on div "mail_outline Lic. [PERSON_NAME] <[EMAIL_ADDRESS][DOMAIN_NAME]>" at bounding box center [238, 229] width 420 height 41
drag, startPoint x: 222, startPoint y: 224, endPoint x: 12, endPoint y: 205, distance: 210.4
click at [12, 205] on div "arrow_back Datos del cliente person AG: [PERSON_NAME] x 02 X 2 / NITES mail_out…" at bounding box center [353, 257] width 707 height 432
drag, startPoint x: 250, startPoint y: 230, endPoint x: 328, endPoint y: 283, distance: 95.2
click at [275, 235] on input "[EMAIL_ADDRESS][DOMAIN_NAME]" at bounding box center [258, 230] width 360 height 28
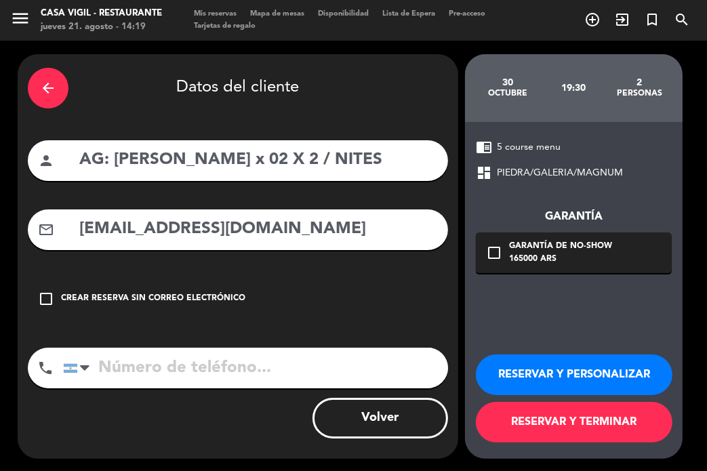
type input "[EMAIL_ADDRESS][DOMAIN_NAME]"
click at [552, 373] on button "RESERVAR Y PERSONALIZAR" at bounding box center [574, 375] width 197 height 41
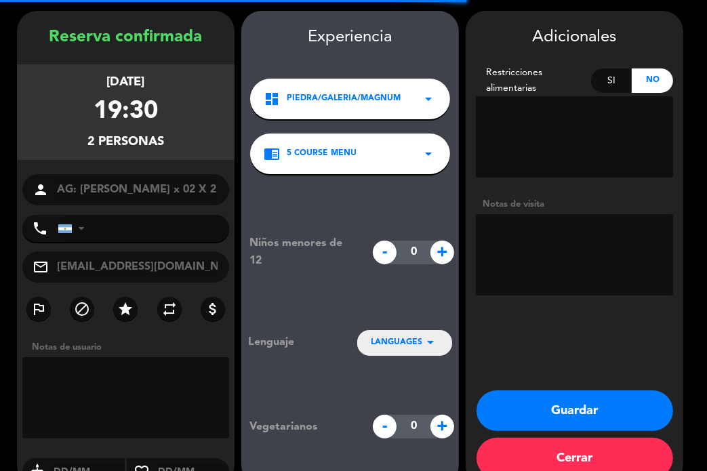
scroll to position [54, 0]
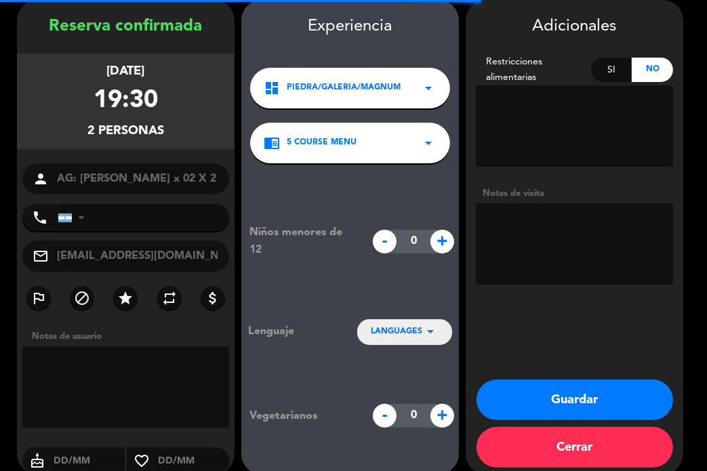
click at [542, 247] on textarea at bounding box center [574, 243] width 197 height 81
click at [540, 241] on textarea at bounding box center [574, 243] width 197 height 81
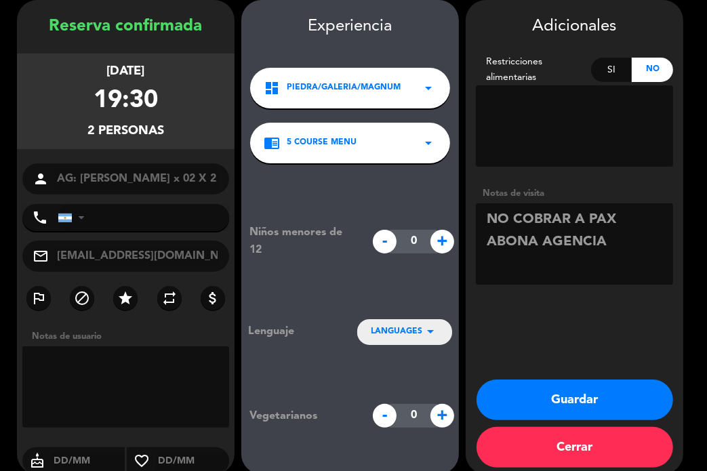
type textarea "NO COBRAR A PAX ABONA AGENCIA"
click at [415, 336] on span "LANGUAGES" at bounding box center [397, 332] width 52 height 14
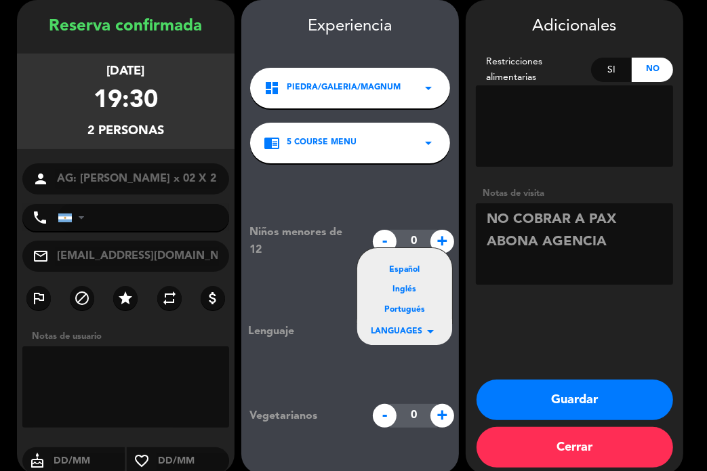
click at [409, 271] on div "Español" at bounding box center [405, 271] width 68 height 14
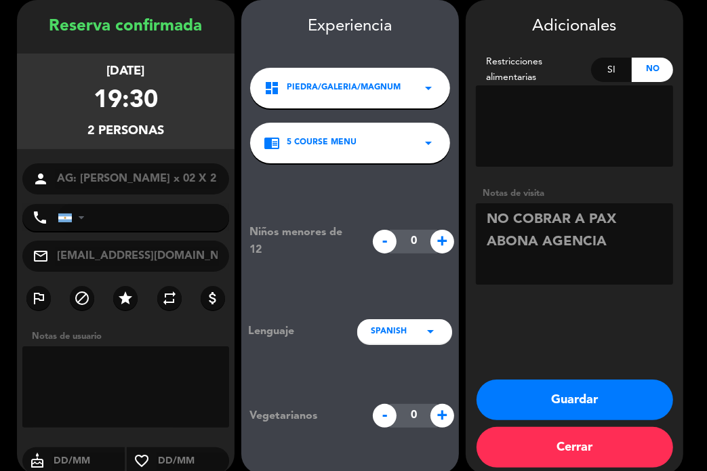
click at [553, 403] on button "Guardar" at bounding box center [575, 400] width 197 height 41
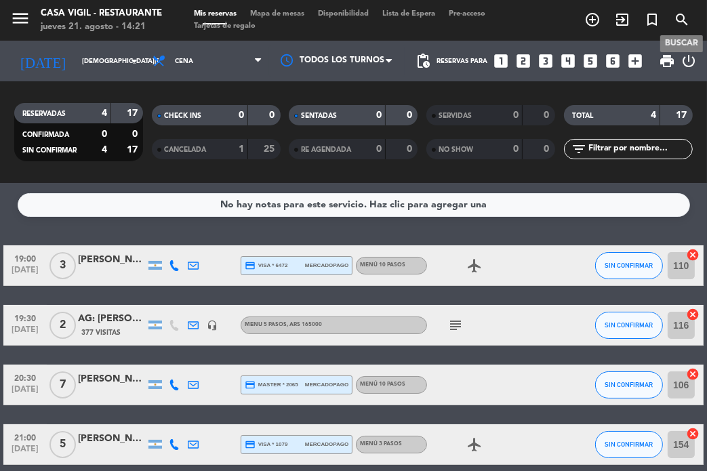
click at [689, 24] on icon "search" at bounding box center [682, 20] width 16 height 16
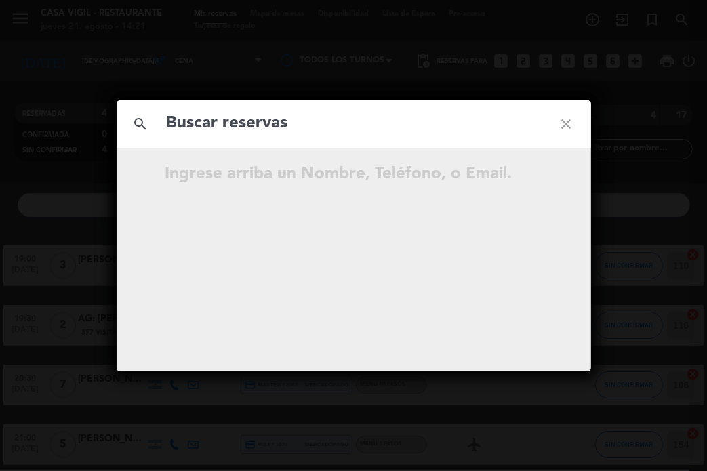
click at [377, 123] on input "text" at bounding box center [353, 124] width 377 height 28
click at [378, 112] on input "text" at bounding box center [353, 124] width 377 height 28
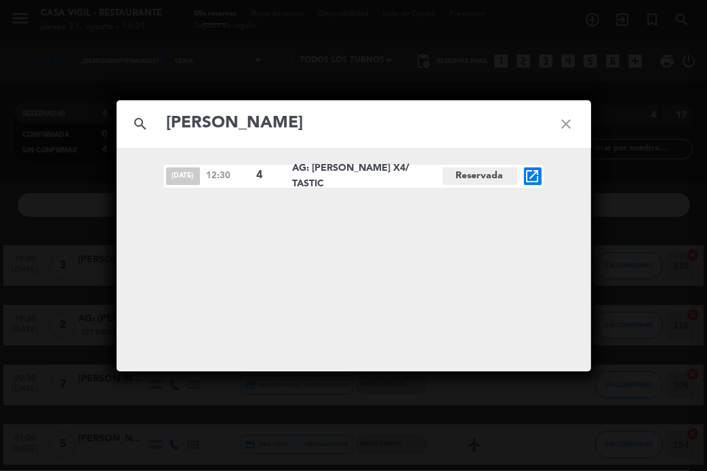
type input "[PERSON_NAME]"
click at [534, 172] on icon "open_in_new" at bounding box center [533, 176] width 16 height 16
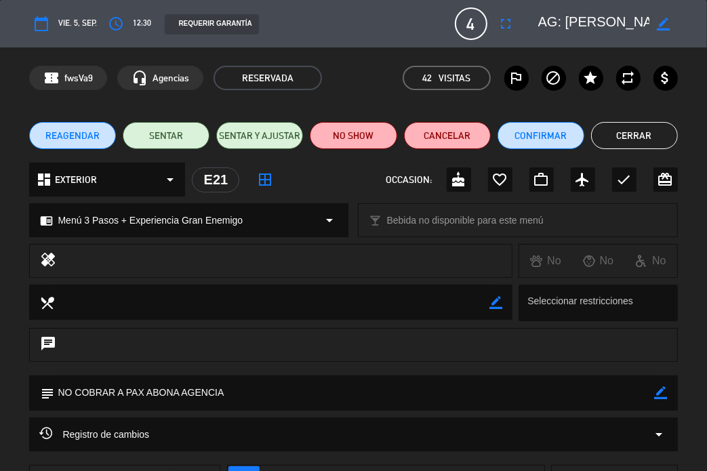
click at [662, 24] on icon "border_color" at bounding box center [663, 24] width 13 height 13
click at [564, 18] on textarea at bounding box center [594, 24] width 112 height 24
paste textarea "[PERSON_NAME]"
click at [664, 24] on icon at bounding box center [663, 24] width 13 height 13
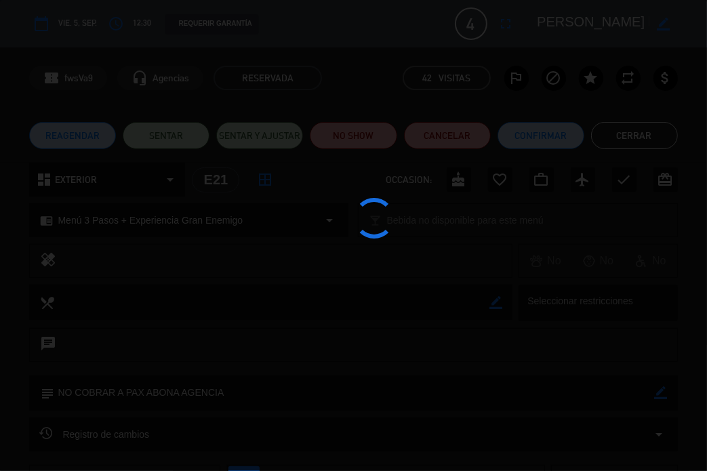
type textarea "AG: [PERSON_NAME] l X4/ TASTIC"
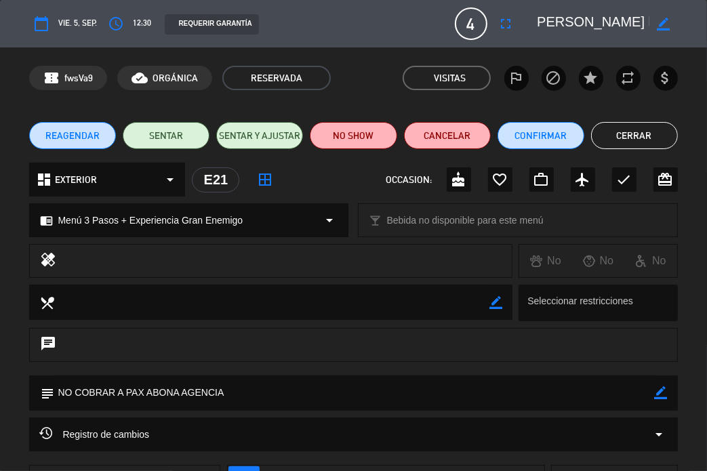
click at [628, 138] on button "Cerrar" at bounding box center [634, 135] width 87 height 27
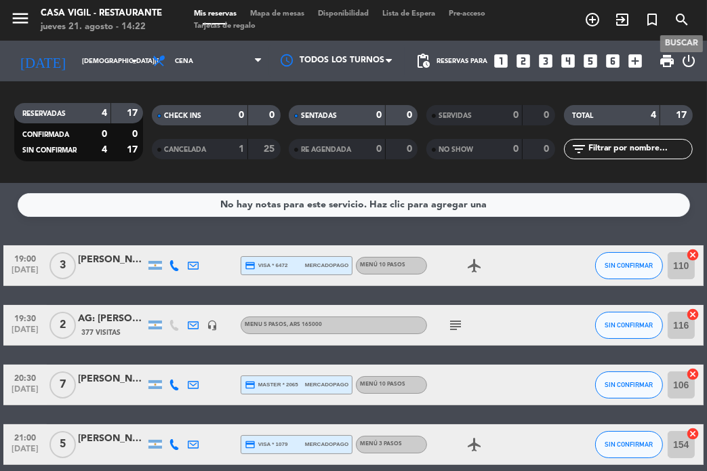
click at [687, 25] on icon "search" at bounding box center [682, 20] width 16 height 16
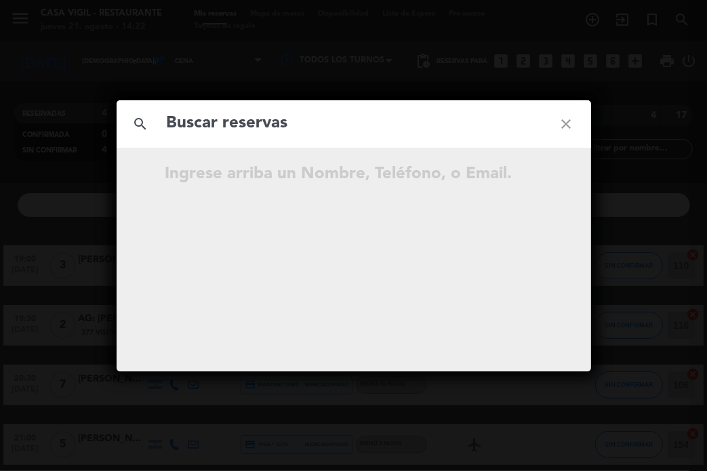
click at [303, 135] on input "text" at bounding box center [353, 124] width 377 height 28
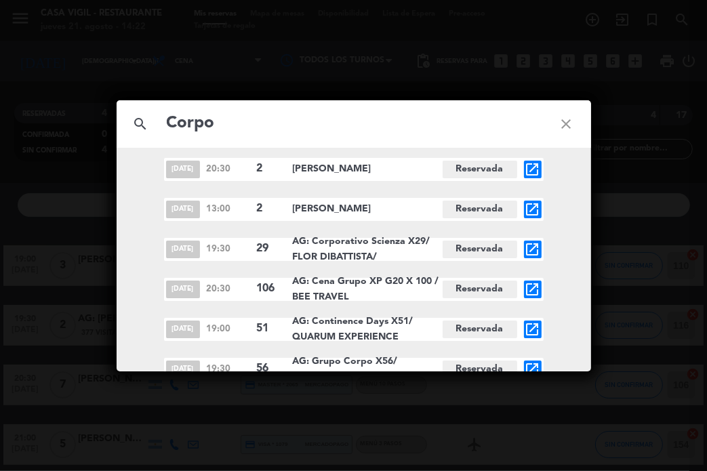
scroll to position [580, 0]
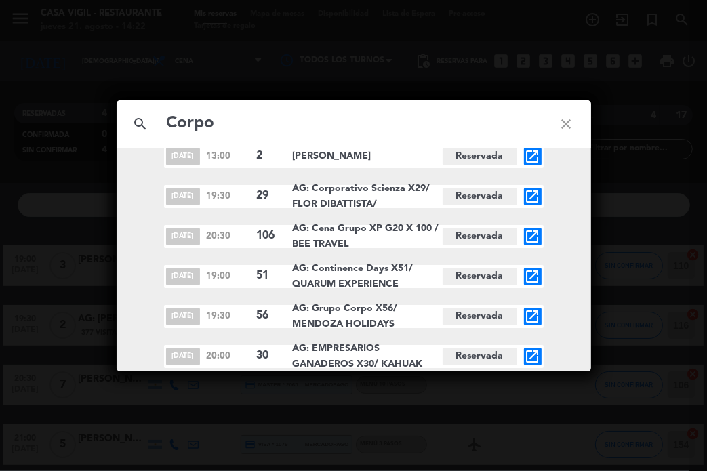
type input "Corpo"
click at [538, 356] on icon "open_in_new" at bounding box center [533, 356] width 16 height 16
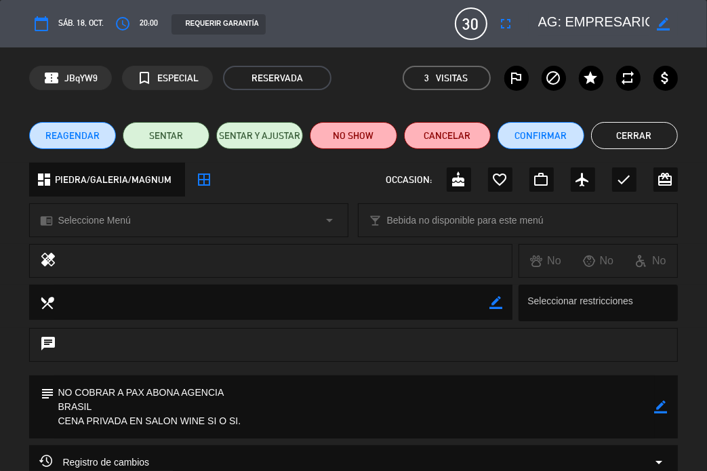
click at [647, 134] on button "Cerrar" at bounding box center [634, 135] width 87 height 27
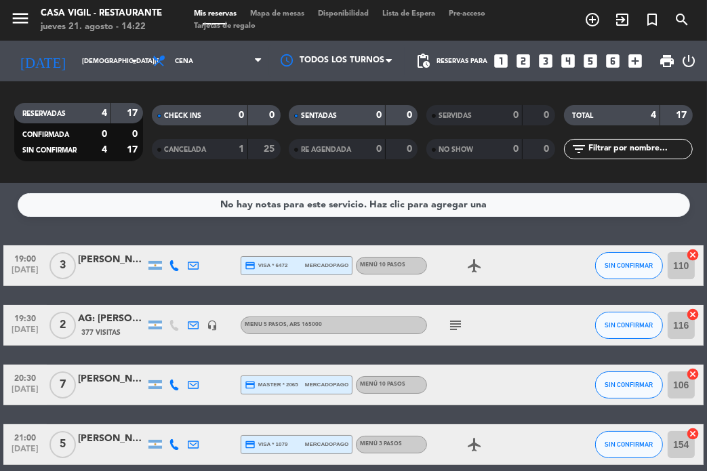
click at [647, 134] on div "TOTAL 4 17" at bounding box center [628, 122] width 138 height 34
click at [677, 26] on icon "search" at bounding box center [682, 20] width 16 height 16
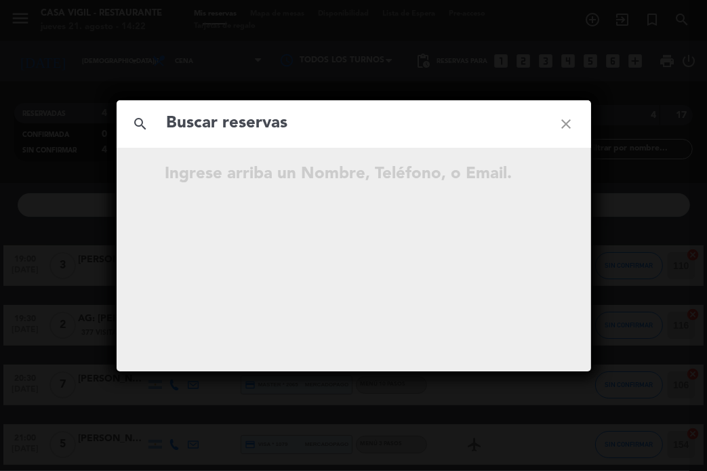
click at [233, 117] on input "text" at bounding box center [353, 124] width 377 height 28
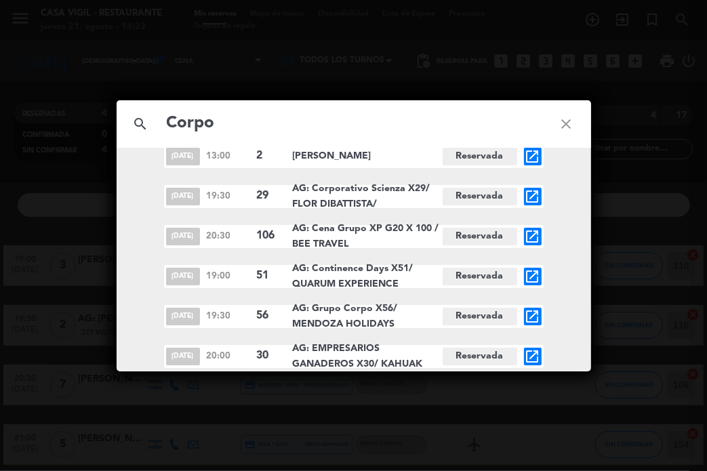
type input "Corpo"
click at [536, 313] on icon "open_in_new" at bounding box center [533, 316] width 16 height 16
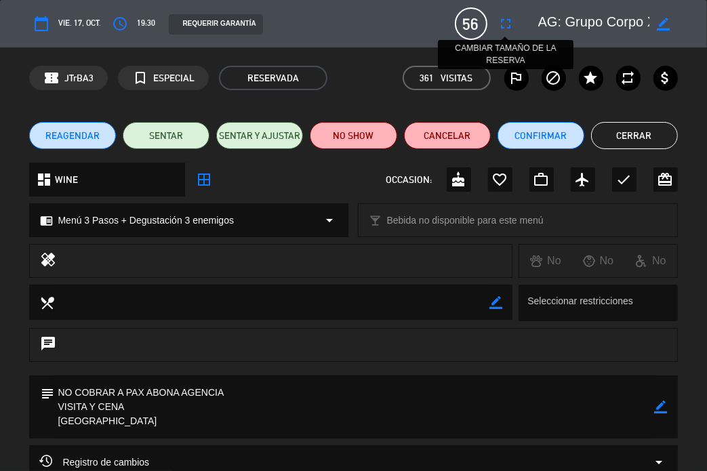
click at [498, 24] on button "fullscreen" at bounding box center [506, 24] width 24 height 24
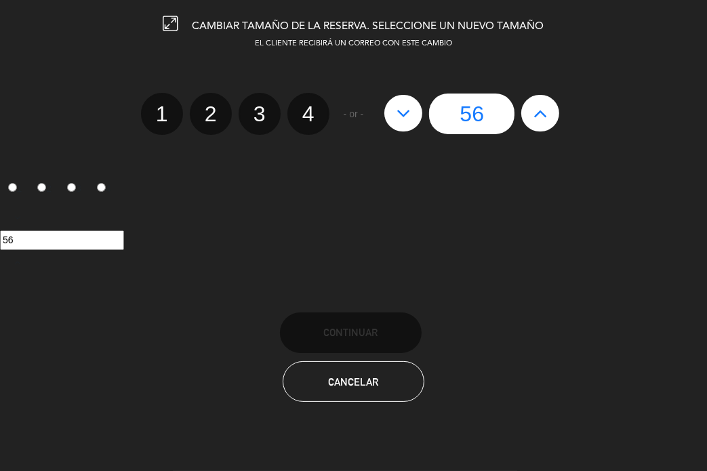
click at [531, 106] on button at bounding box center [540, 113] width 38 height 37
type input "57"
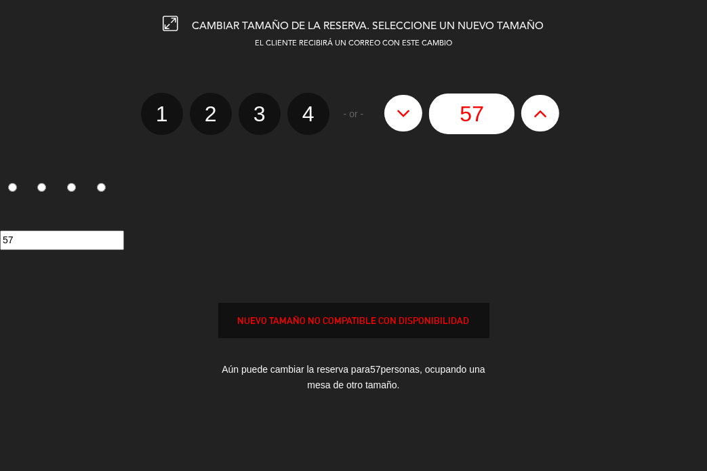
click at [531, 106] on button at bounding box center [540, 113] width 38 height 37
type input "58"
click at [531, 106] on button at bounding box center [540, 113] width 38 height 37
type input "59"
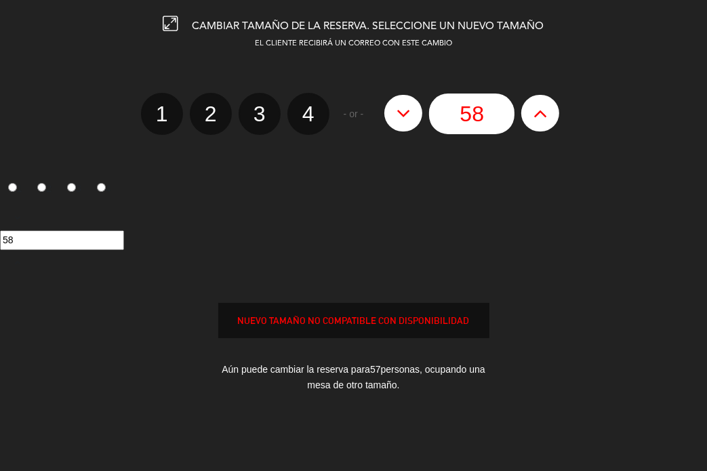
type input "59"
click at [531, 106] on button at bounding box center [540, 113] width 38 height 37
type input "60"
click at [531, 106] on button at bounding box center [540, 113] width 38 height 37
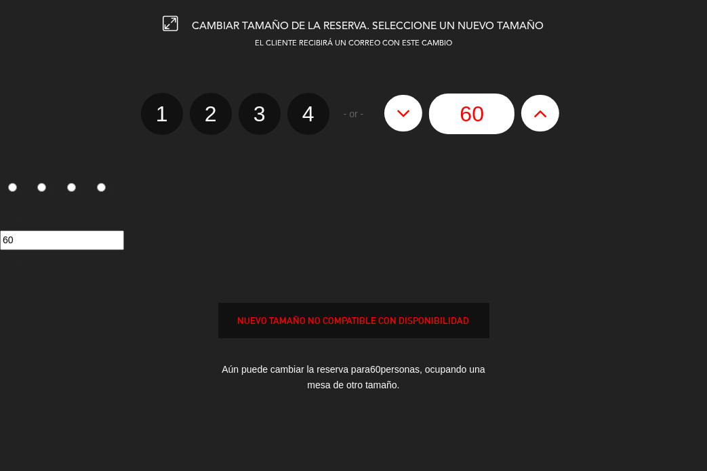
type input "61"
click at [531, 106] on button at bounding box center [540, 113] width 38 height 37
type input "62"
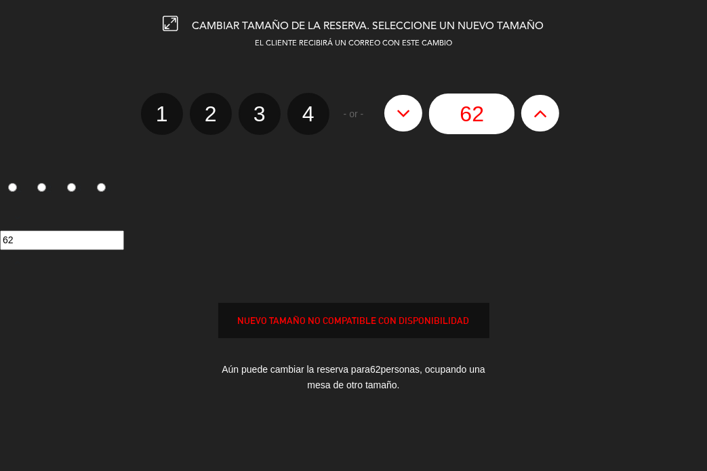
click at [531, 106] on button at bounding box center [540, 113] width 38 height 37
type input "63"
click at [531, 106] on button at bounding box center [540, 113] width 38 height 37
type input "64"
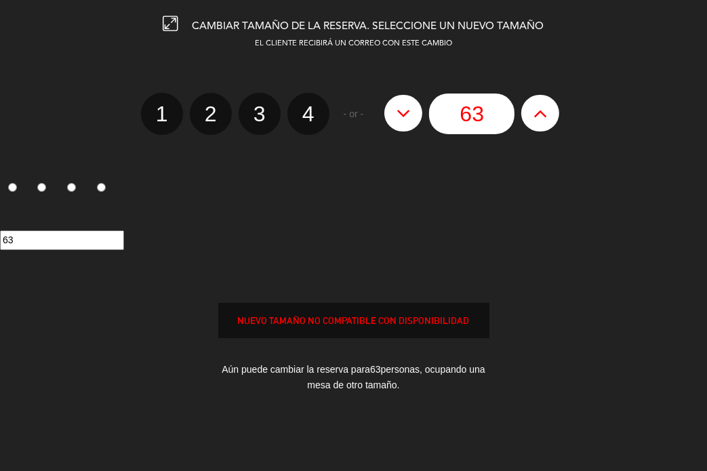
type input "64"
click at [531, 106] on button at bounding box center [540, 113] width 38 height 37
type input "65"
click at [532, 105] on button at bounding box center [540, 113] width 38 height 37
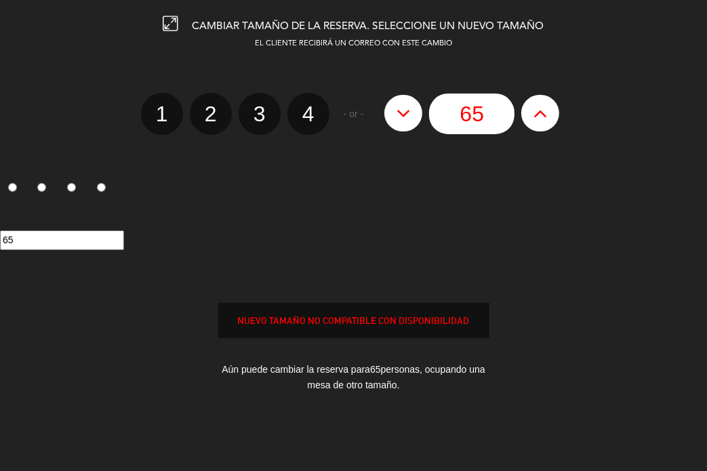
type input "66"
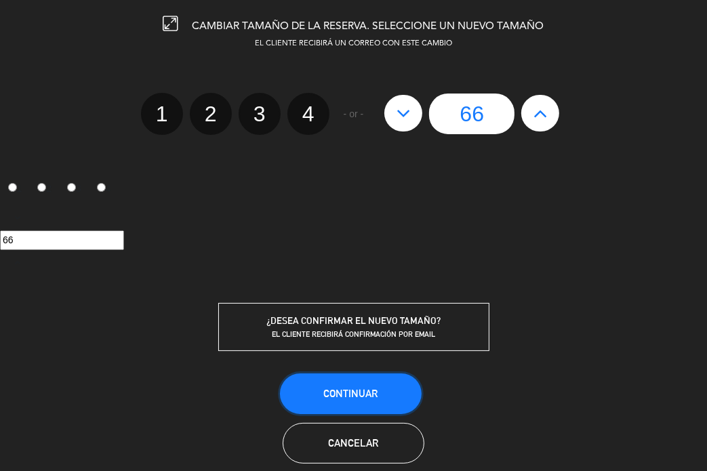
click at [372, 388] on span "Continuar" at bounding box center [350, 394] width 54 height 12
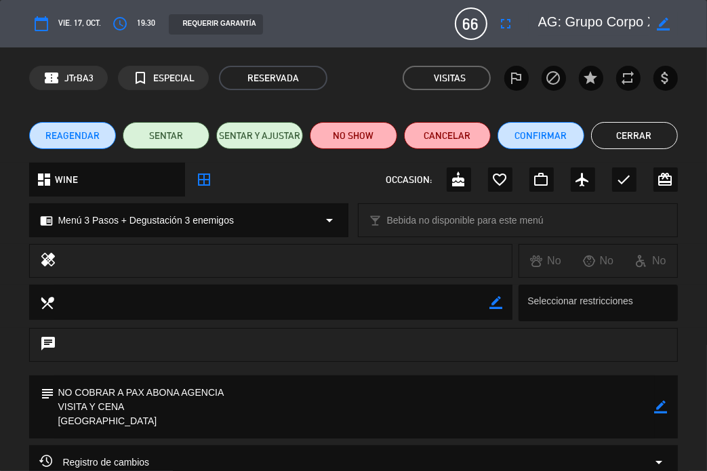
click at [658, 20] on icon "border_color" at bounding box center [663, 24] width 13 height 13
click at [559, 17] on textarea at bounding box center [594, 24] width 112 height 24
drag, startPoint x: 553, startPoint y: 16, endPoint x: 618, endPoint y: 25, distance: 65.7
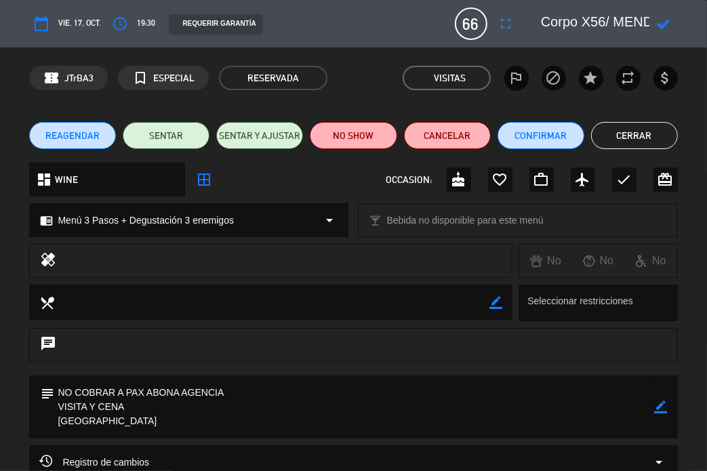
click at [622, 25] on textarea at bounding box center [594, 24] width 112 height 24
click at [605, 18] on textarea at bounding box center [594, 24] width 112 height 24
type textarea "AG: Grupo Corpo X66/ MENDOZA HOLIDAYS"
click at [663, 23] on icon at bounding box center [663, 24] width 13 height 13
click at [633, 140] on button "Cerrar" at bounding box center [634, 135] width 87 height 27
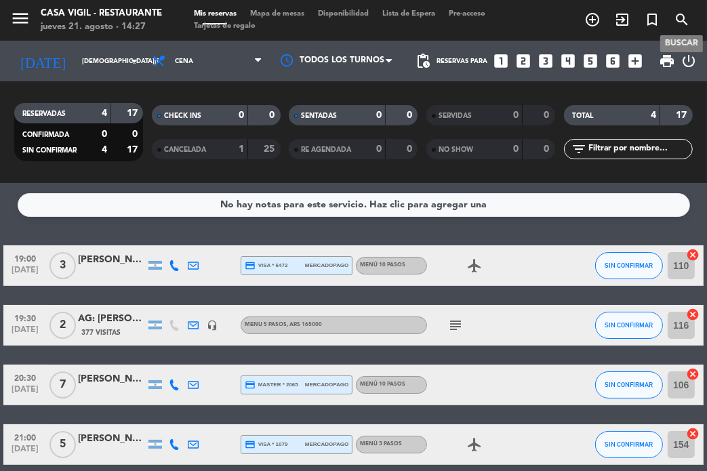
click at [685, 14] on icon "search" at bounding box center [682, 20] width 16 height 16
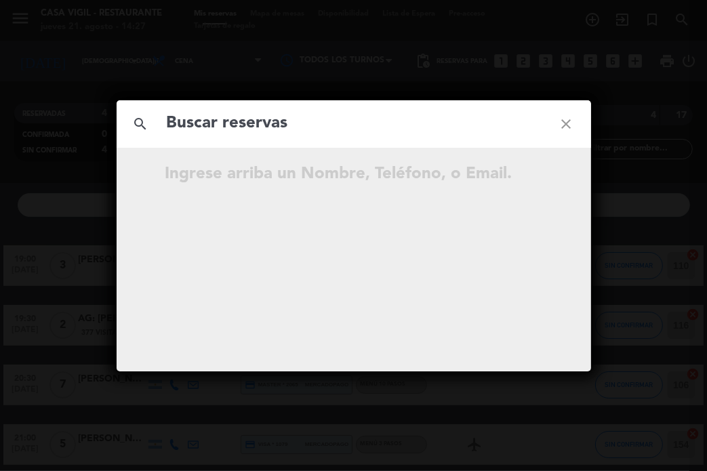
click at [433, 125] on input "text" at bounding box center [353, 124] width 377 height 28
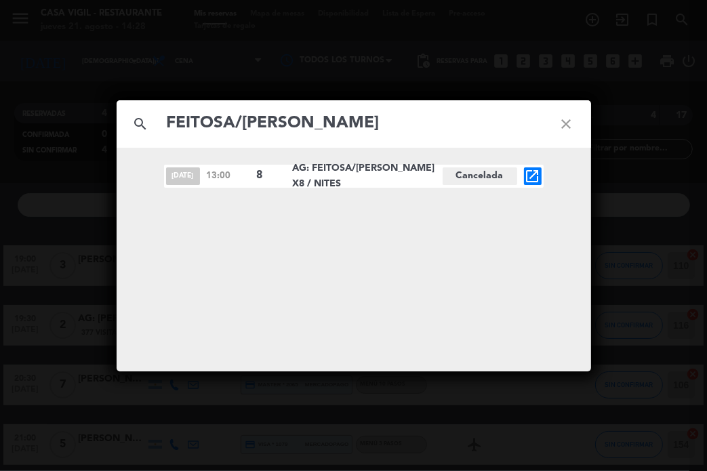
click at [513, 113] on input "FEITOSA/[PERSON_NAME]" at bounding box center [353, 124] width 377 height 28
paste input "[PERSON_NAME]"
type input "[PERSON_NAME]"
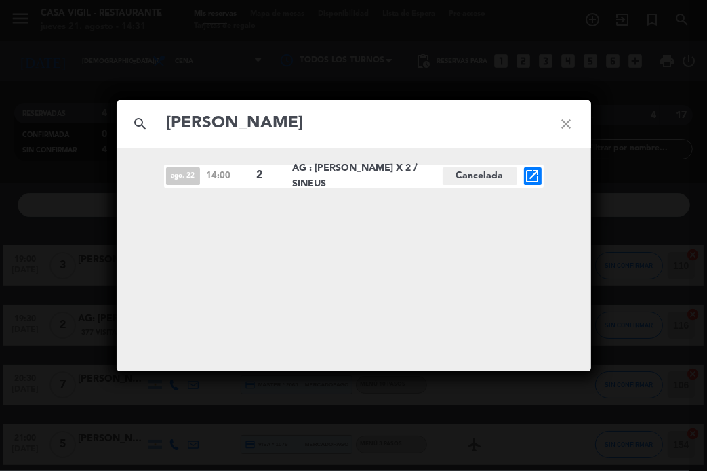
click at [567, 128] on icon "close" at bounding box center [566, 124] width 49 height 49
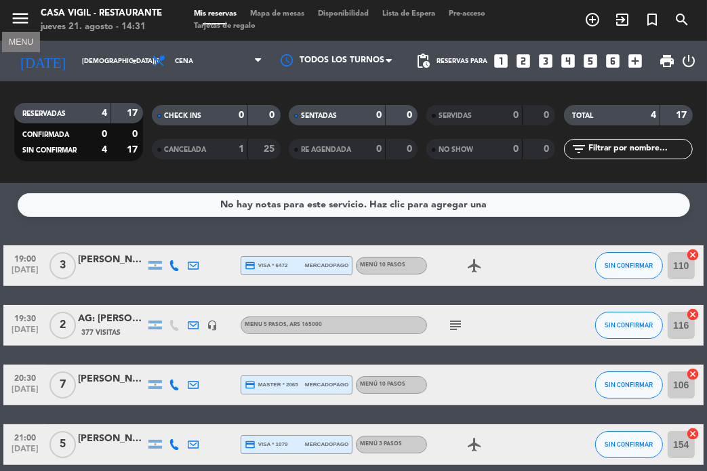
drag, startPoint x: 19, startPoint y: 10, endPoint x: 24, endPoint y: 16, distance: 7.2
click at [20, 13] on icon "menu" at bounding box center [20, 18] width 20 height 20
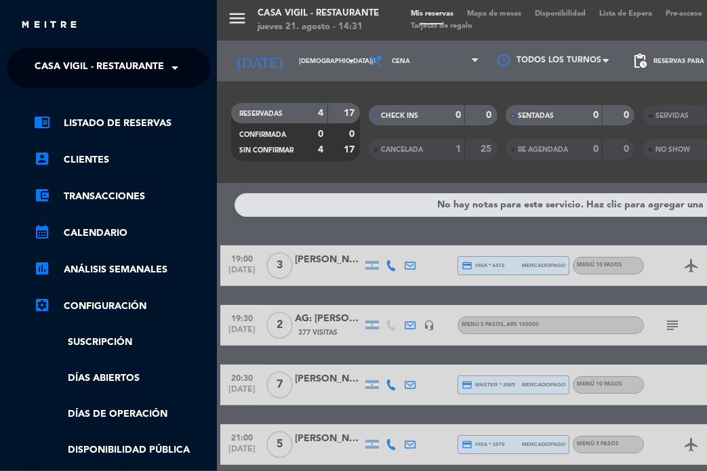
click at [74, 61] on span "Casa Vigil - Restaurante" at bounding box center [99, 68] width 129 height 28
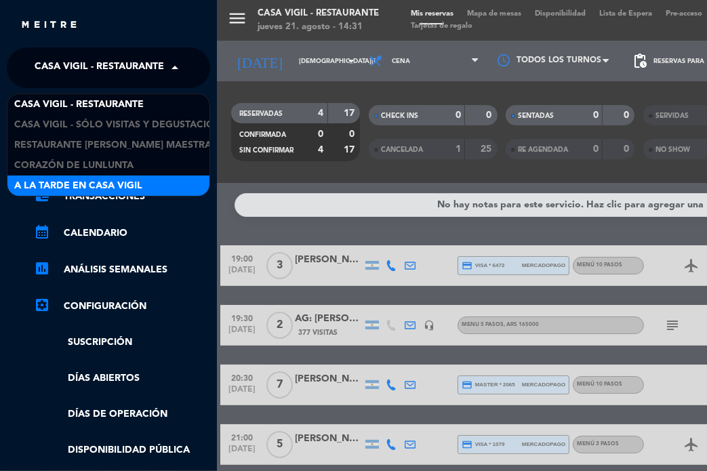
click at [107, 176] on div "A la tarde en Casa Vigil" at bounding box center [108, 186] width 202 height 20
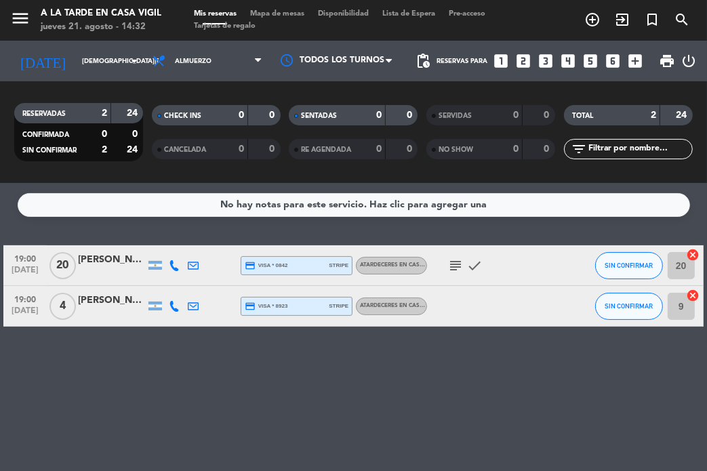
click at [127, 365] on div "No hay notas para este servicio. Haz clic para agregar una 19:00 [DATE] [PERSON…" at bounding box center [353, 327] width 707 height 288
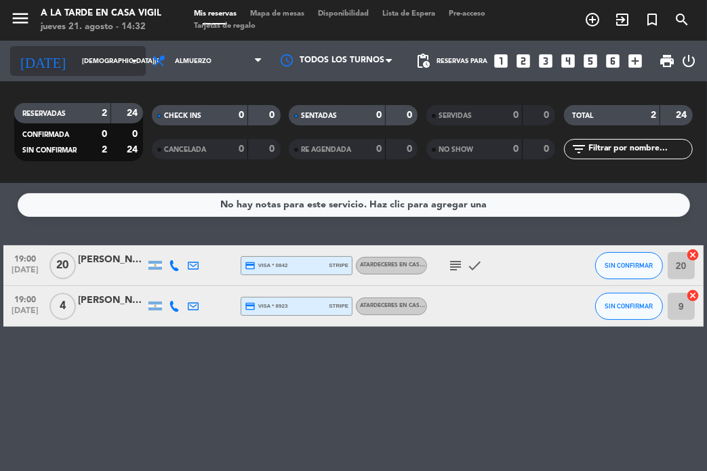
click at [115, 56] on input "[DEMOGRAPHIC_DATA][DATE]" at bounding box center [120, 61] width 90 height 21
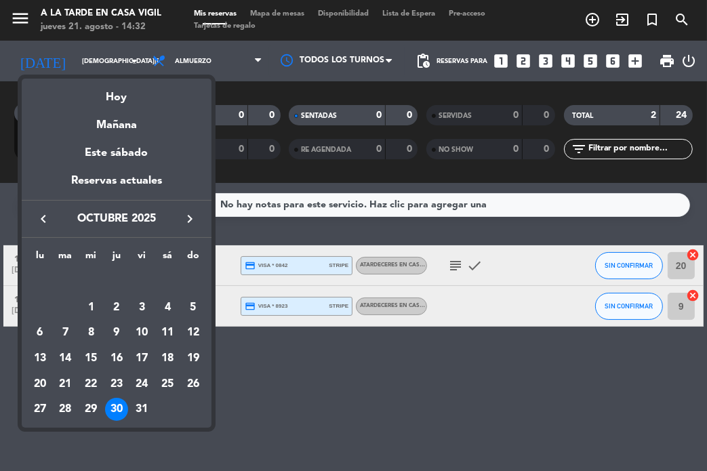
click at [38, 216] on icon "keyboard_arrow_left" at bounding box center [43, 219] width 16 height 16
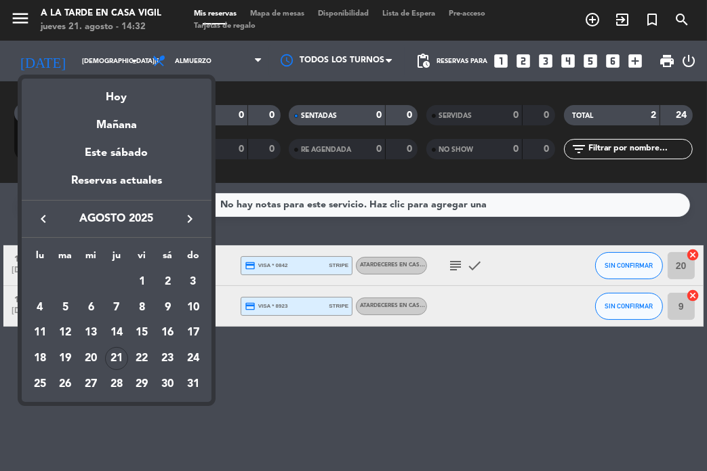
click at [167, 367] on div "23" at bounding box center [167, 358] width 23 height 23
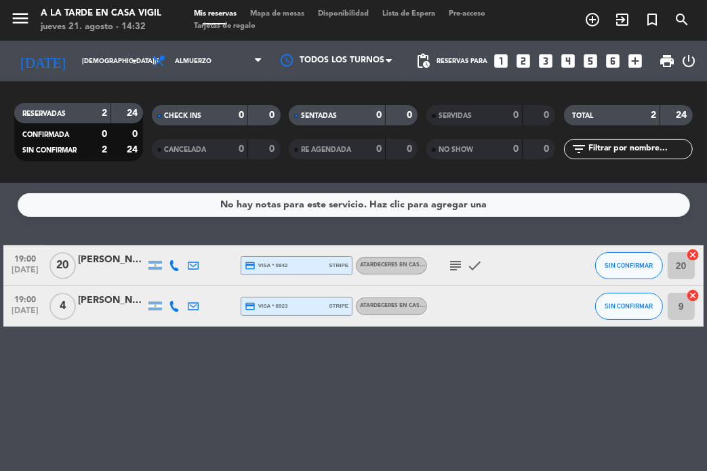
type input "sáb. 23 ago."
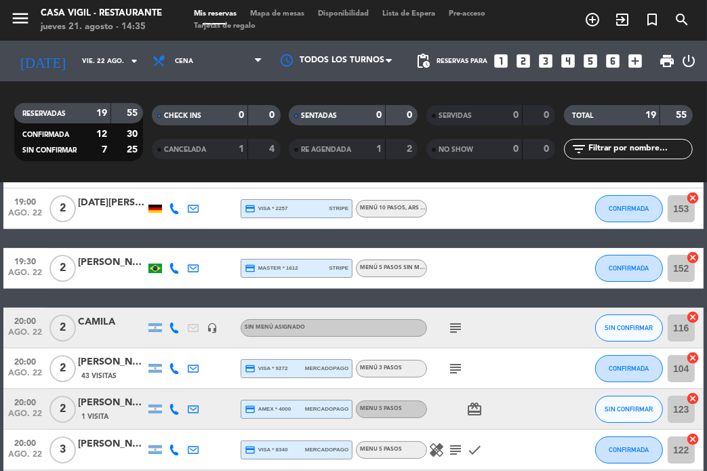
scroll to position [136, 0]
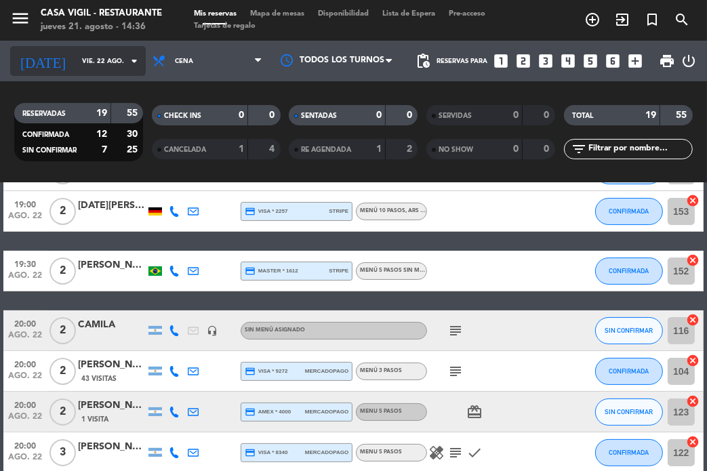
click at [132, 62] on icon "arrow_drop_down" at bounding box center [134, 61] width 16 height 16
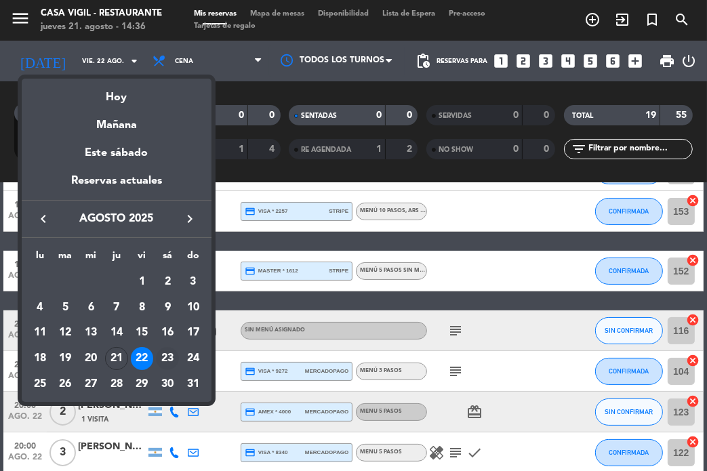
click at [171, 350] on div "23" at bounding box center [167, 358] width 23 height 23
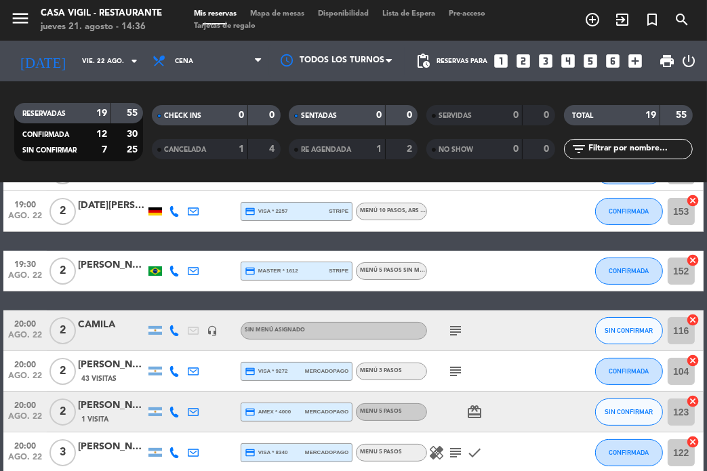
type input "sáb. 23 ago."
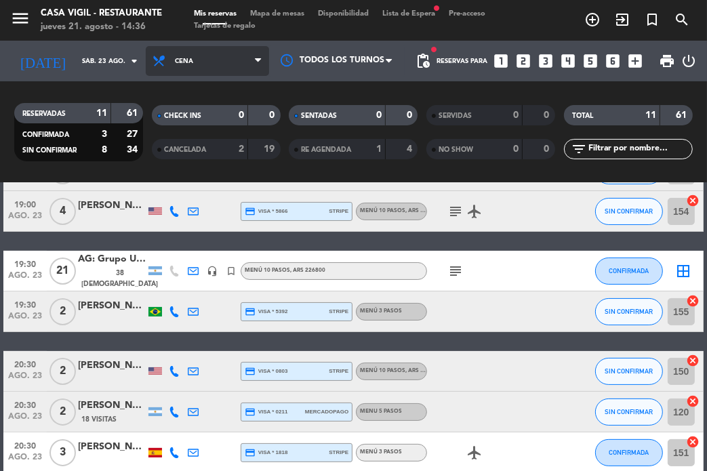
click at [212, 63] on span "Cena" at bounding box center [207, 61] width 123 height 30
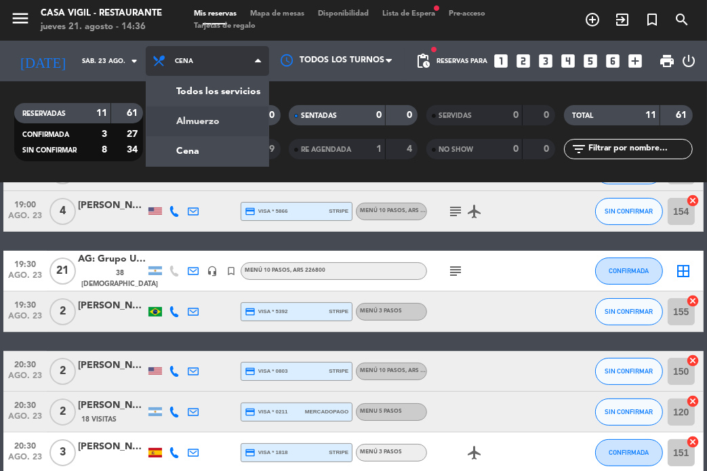
click at [203, 125] on div "menu Casa Vigil - Restaurante jueves 21. agosto - 14:36 Mis reservas Mapa de me…" at bounding box center [353, 91] width 707 height 183
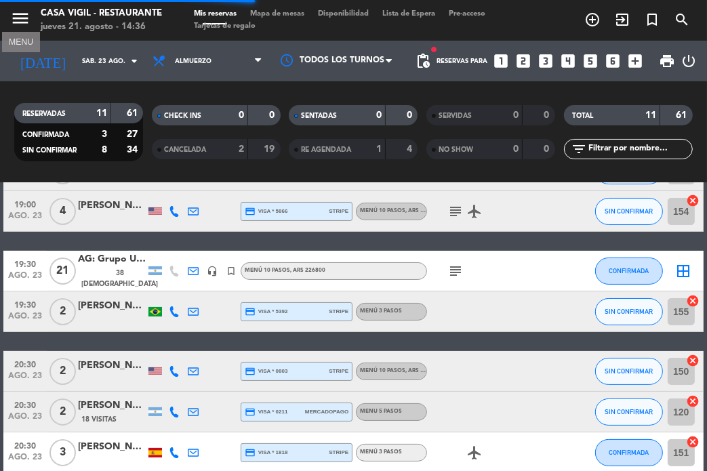
click at [23, 27] on icon "menu" at bounding box center [20, 18] width 20 height 20
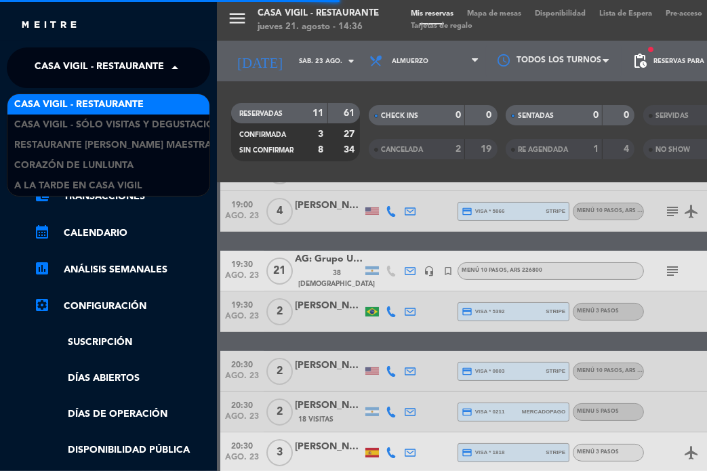
click at [92, 75] on span "Casa Vigil - Restaurante" at bounding box center [99, 68] width 129 height 28
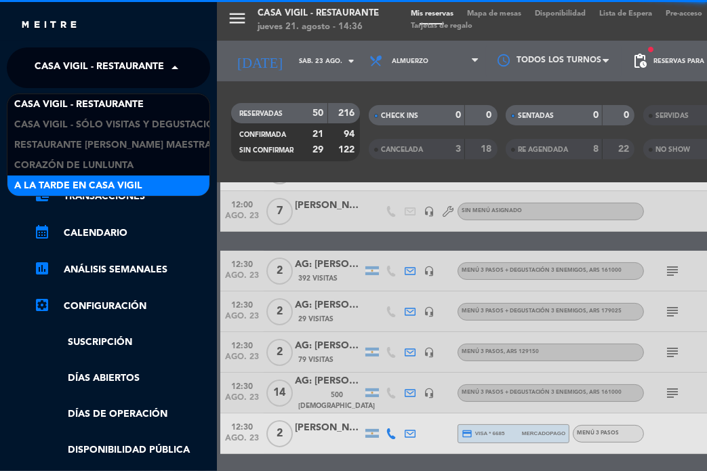
click at [144, 180] on div "A la tarde en Casa Vigil" at bounding box center [108, 186] width 202 height 20
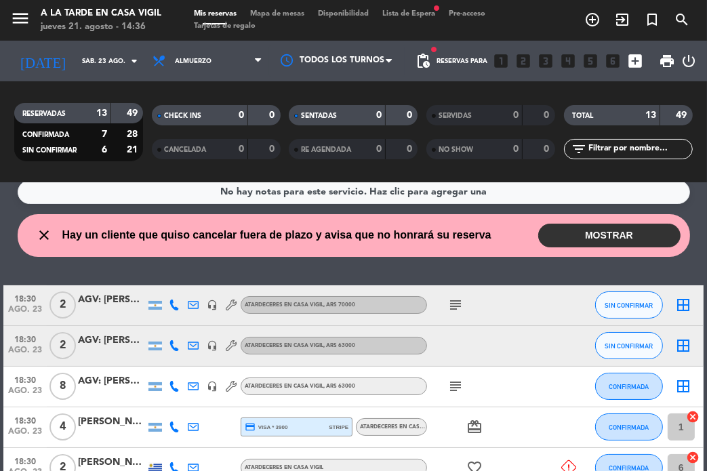
scroll to position [0, 0]
